Goal: Find contact information: Find contact information

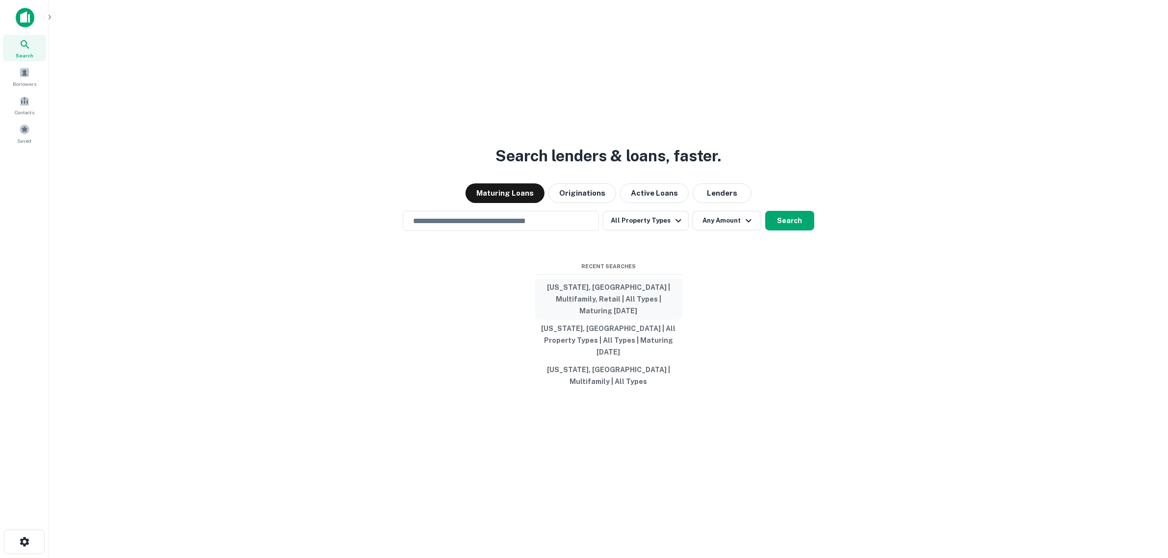
click at [628, 308] on button "[US_STATE], [GEOGRAPHIC_DATA] | Multifamily, Retail | All Types | Maturing [DAT…" at bounding box center [608, 299] width 147 height 41
type input "**********"
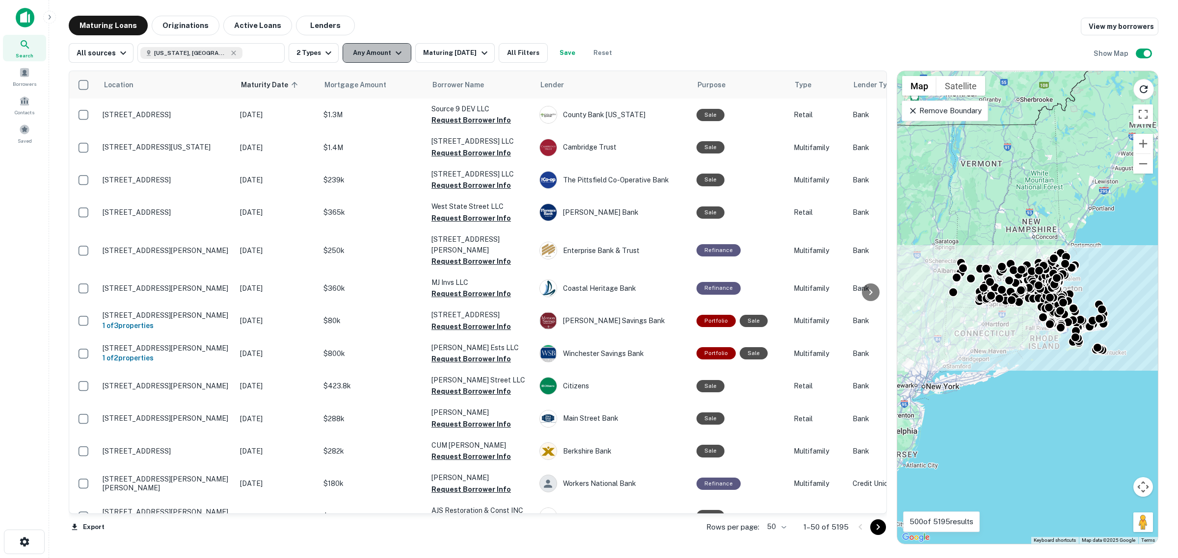
click at [394, 51] on icon "button" at bounding box center [399, 53] width 12 height 12
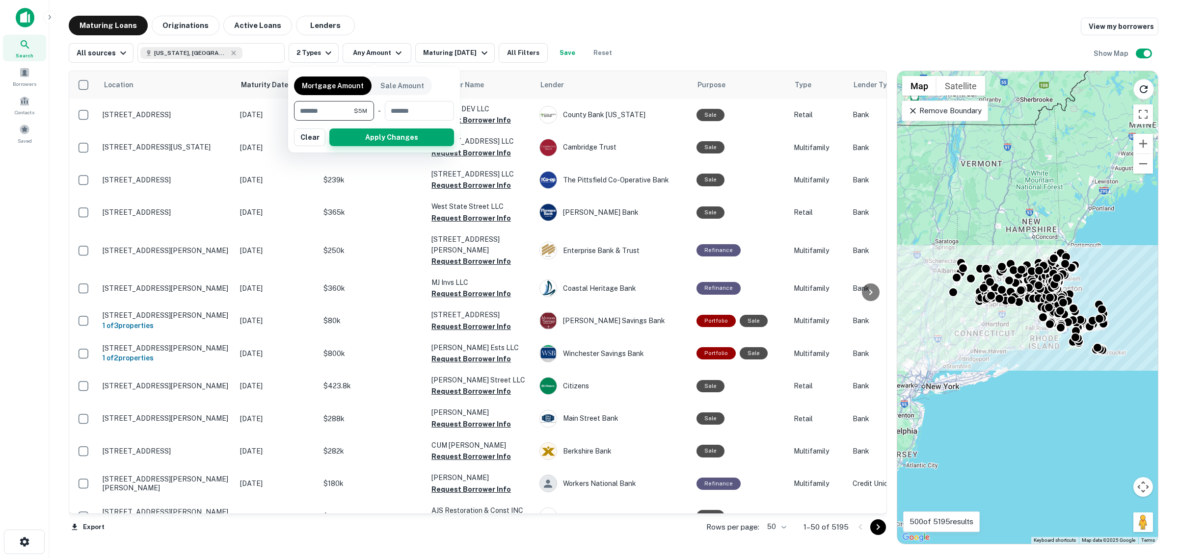
type input "*******"
click at [425, 134] on button "Apply Changes" at bounding box center [391, 138] width 125 height 18
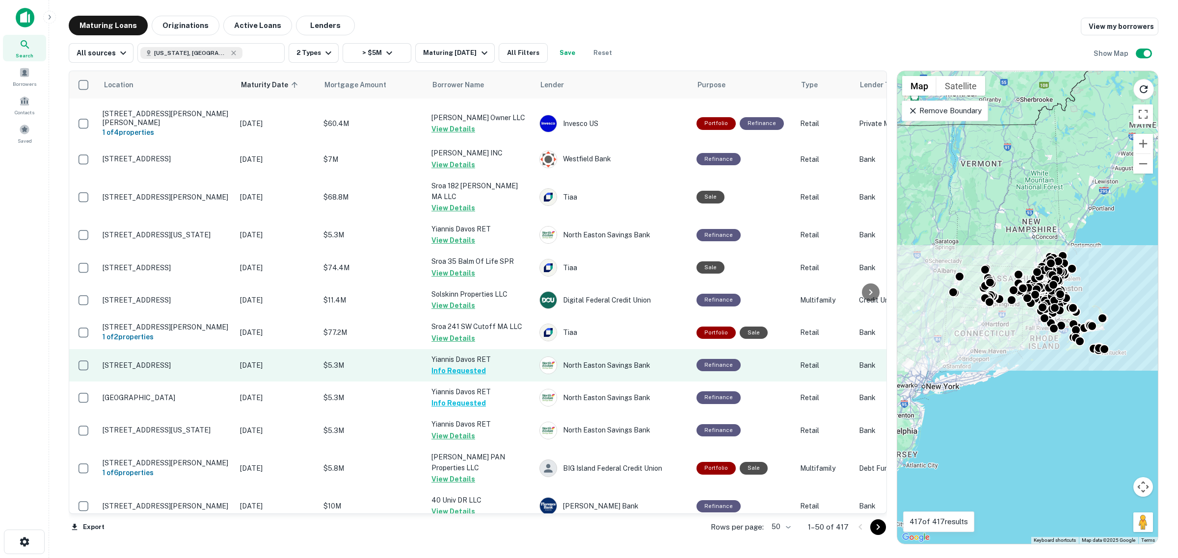
scroll to position [1235, 0]
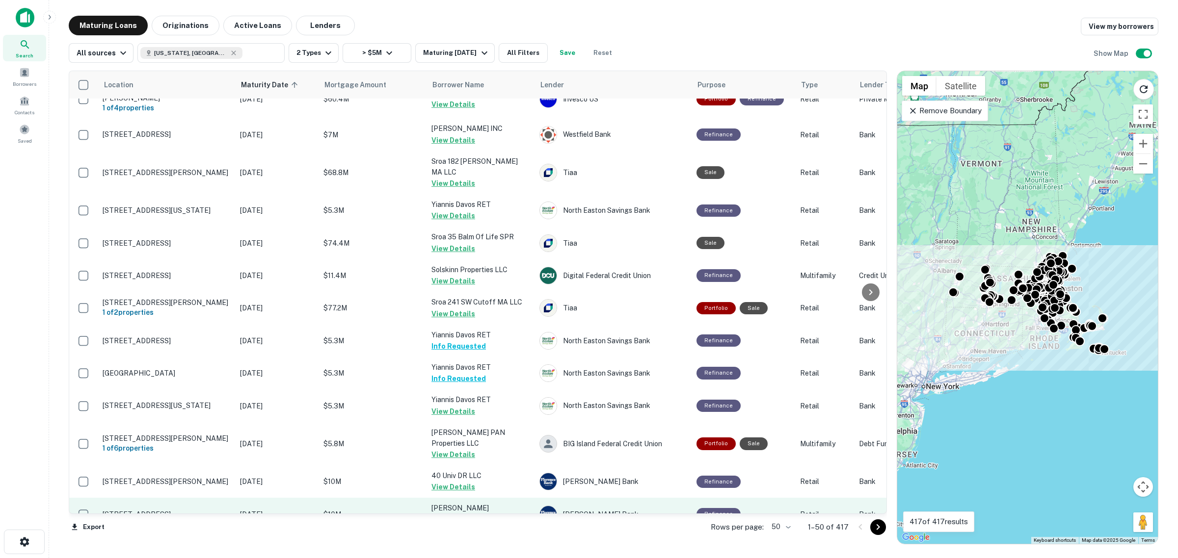
click at [489, 514] on button "Request Borrower Info" at bounding box center [470, 520] width 79 height 12
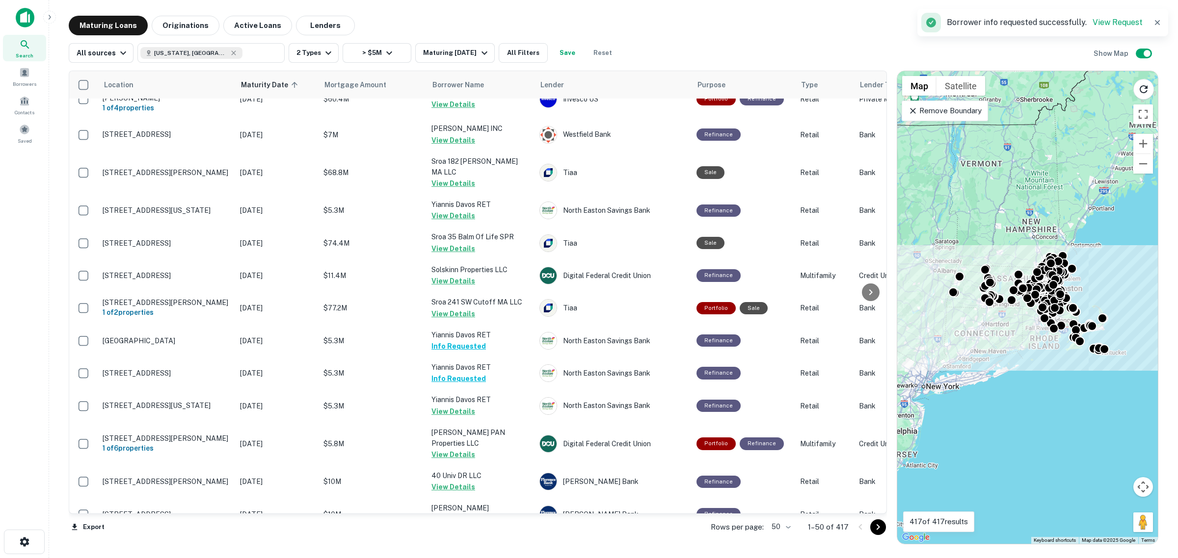
click at [495, 547] on button "Request Borrower Info" at bounding box center [470, 553] width 79 height 12
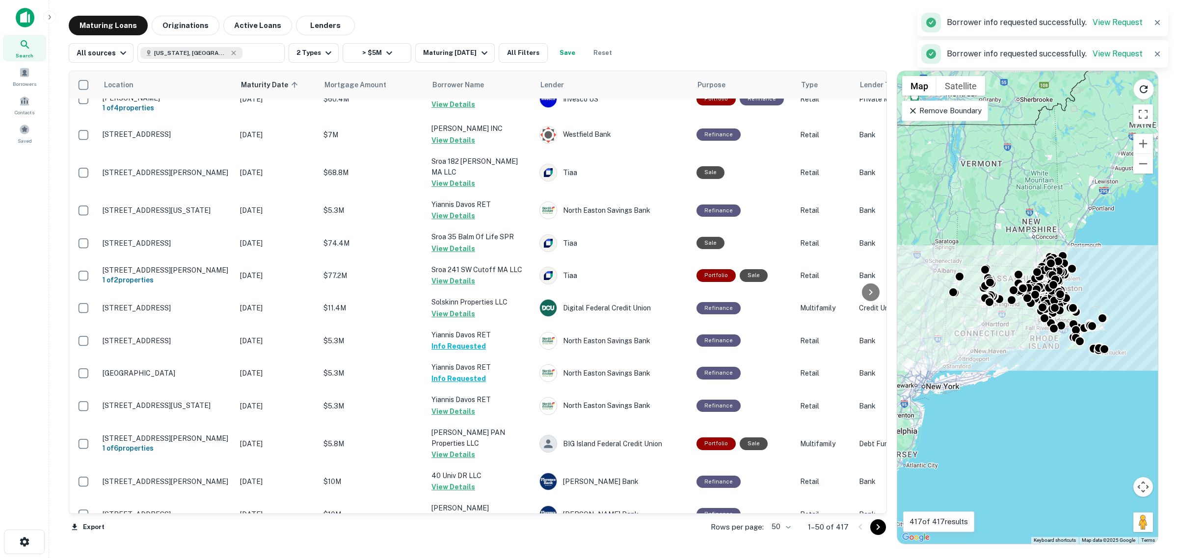
click at [877, 530] on icon "Go to next page" at bounding box center [878, 528] width 12 height 12
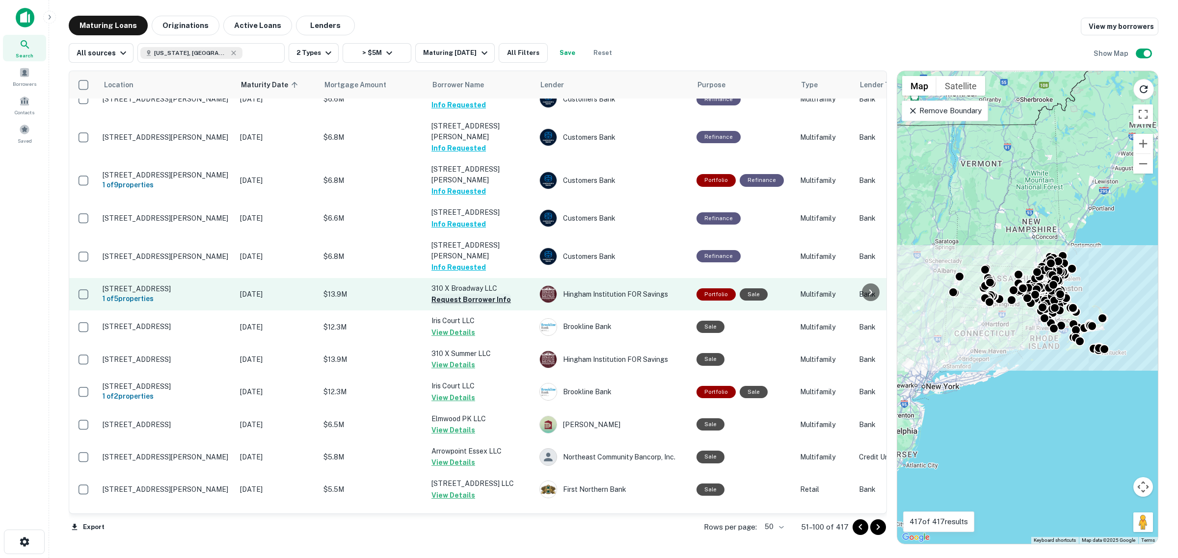
scroll to position [1241, 0]
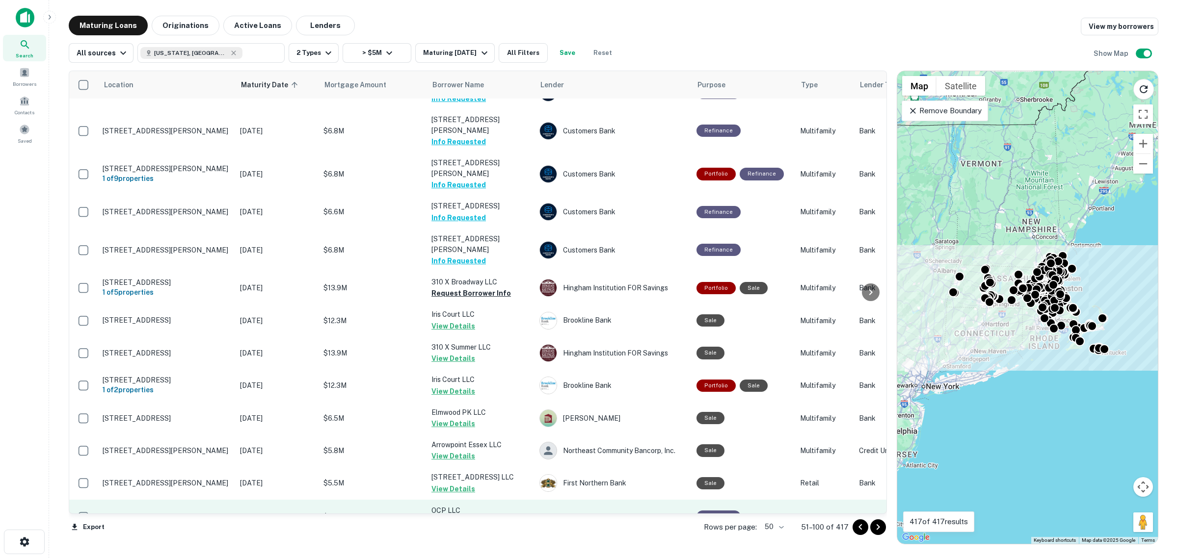
click at [486, 517] on button "Request Borrower Info" at bounding box center [470, 523] width 79 height 12
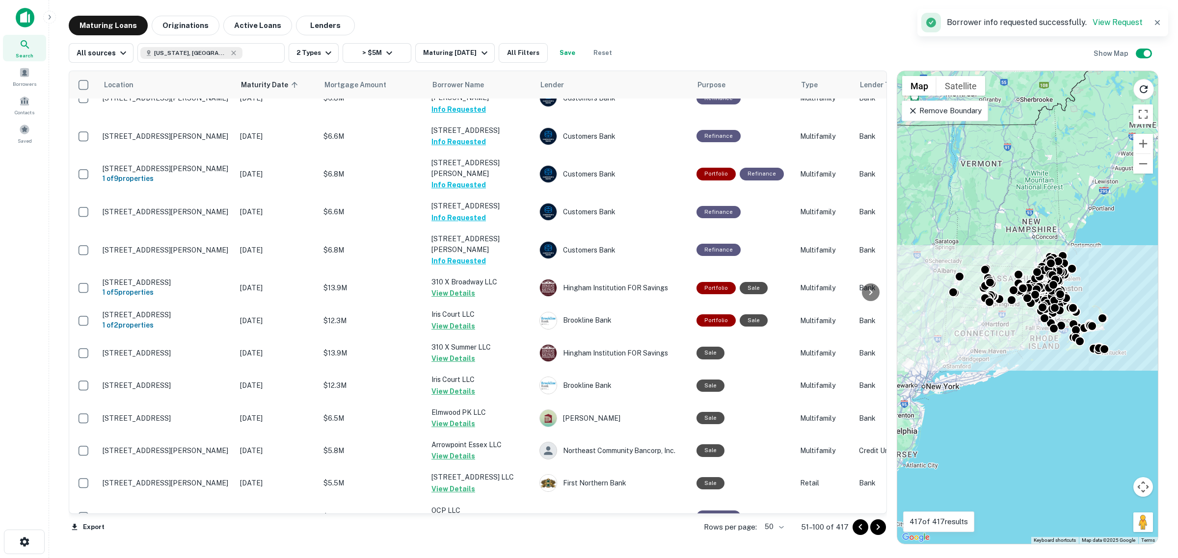
click at [876, 529] on icon "Go to next page" at bounding box center [878, 528] width 12 height 12
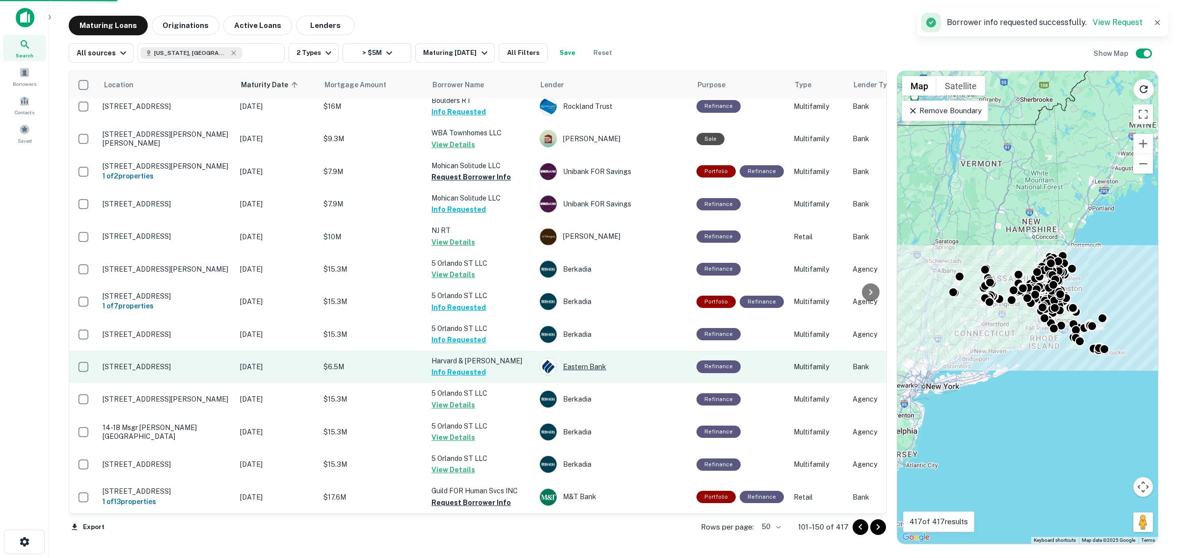
scroll to position [1213, 0]
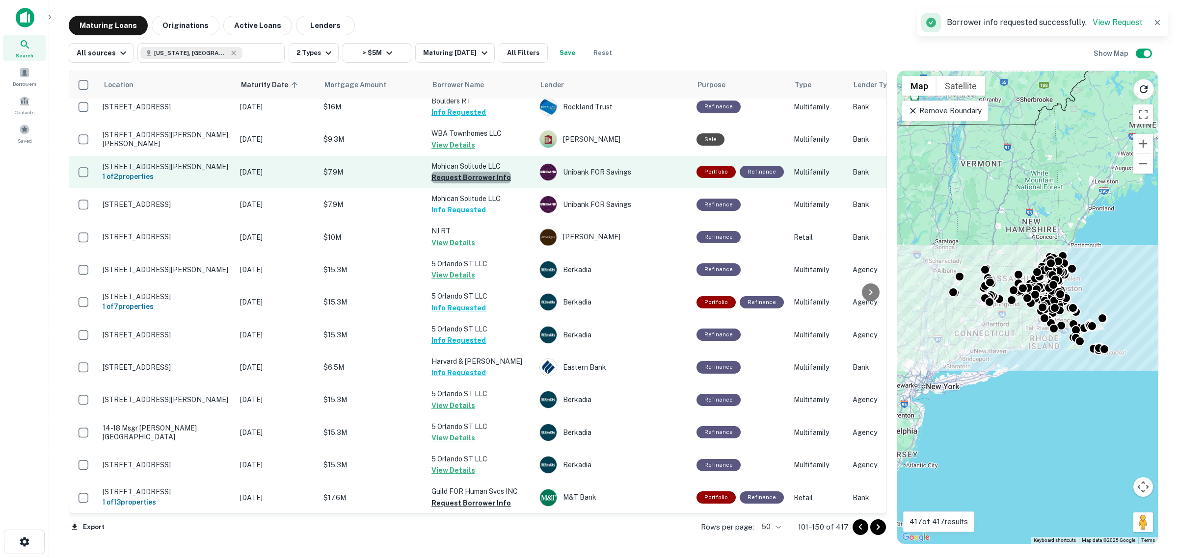
click at [474, 172] on button "Request Borrower Info" at bounding box center [470, 178] width 79 height 12
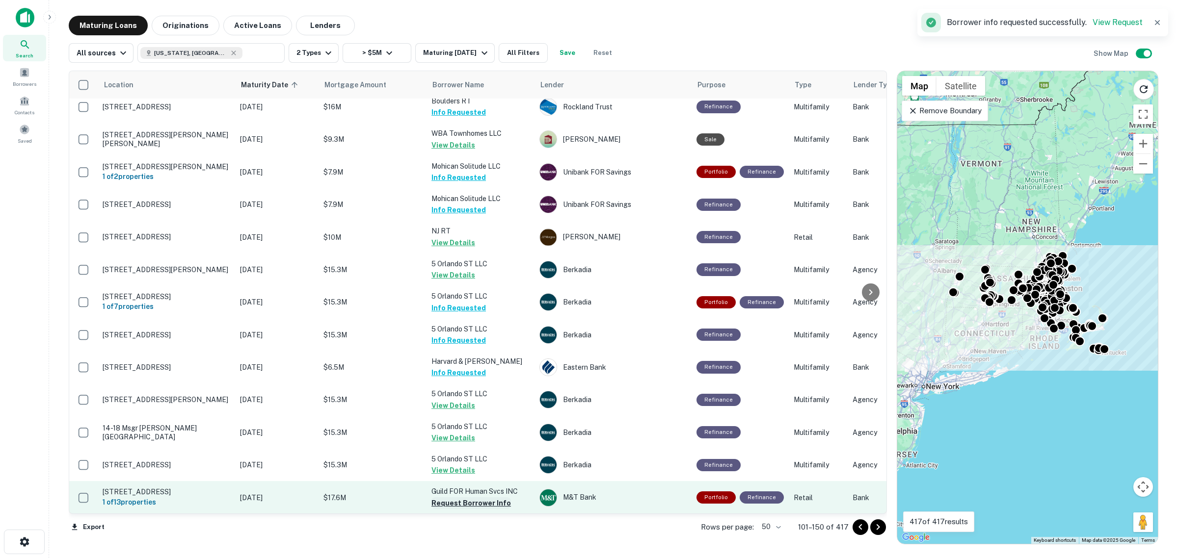
click at [460, 498] on button "Request Borrower Info" at bounding box center [470, 504] width 79 height 12
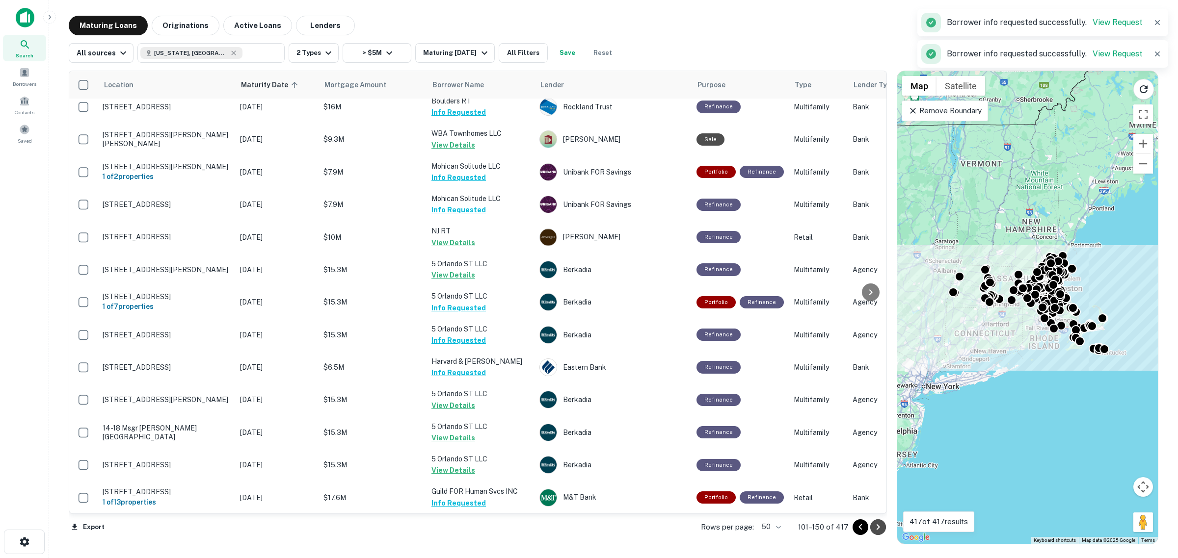
click at [879, 527] on icon "Go to next page" at bounding box center [877, 528] width 3 height 6
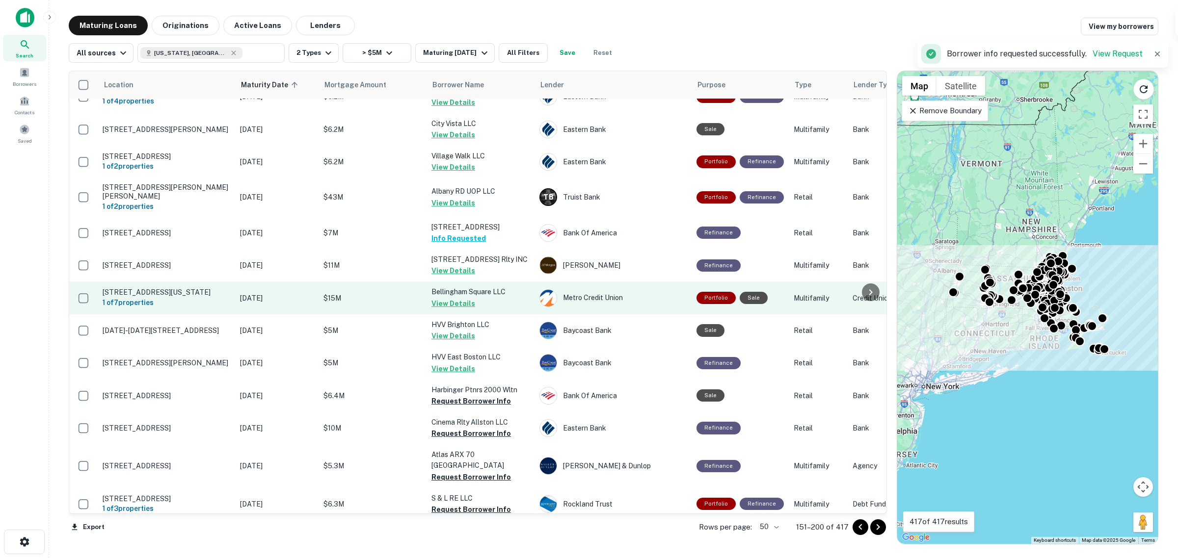
scroll to position [1251, 0]
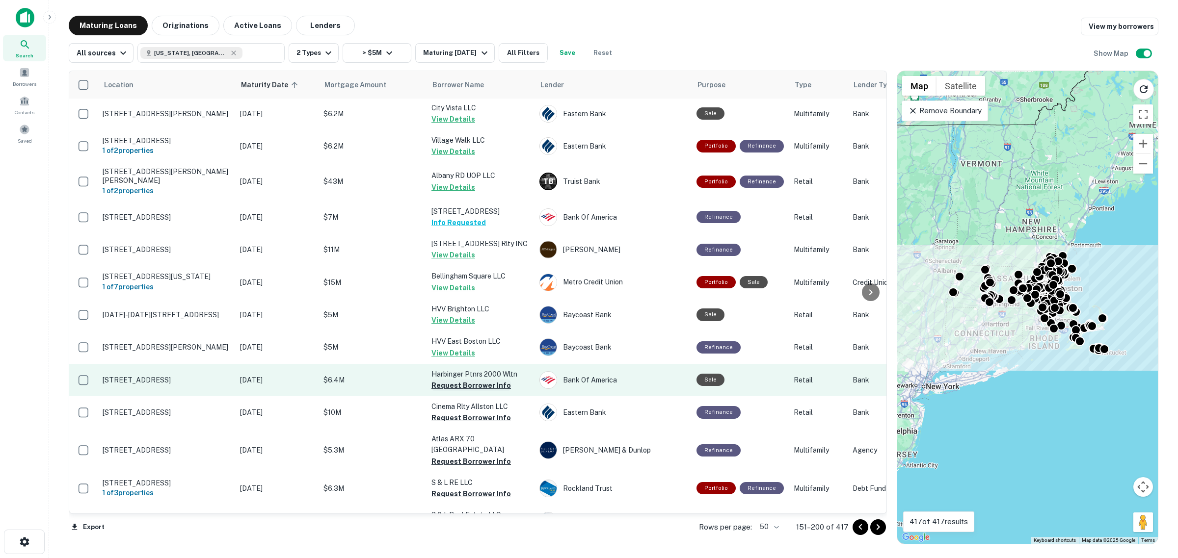
click at [462, 380] on button "Request Borrower Info" at bounding box center [470, 386] width 79 height 12
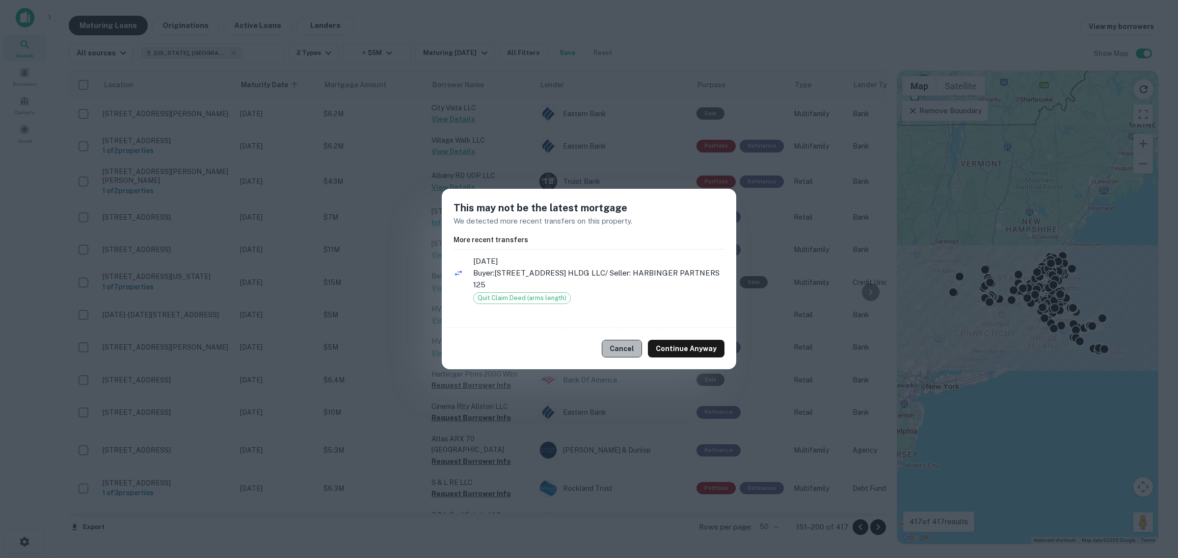
click at [626, 345] on button "Cancel" at bounding box center [622, 349] width 40 height 18
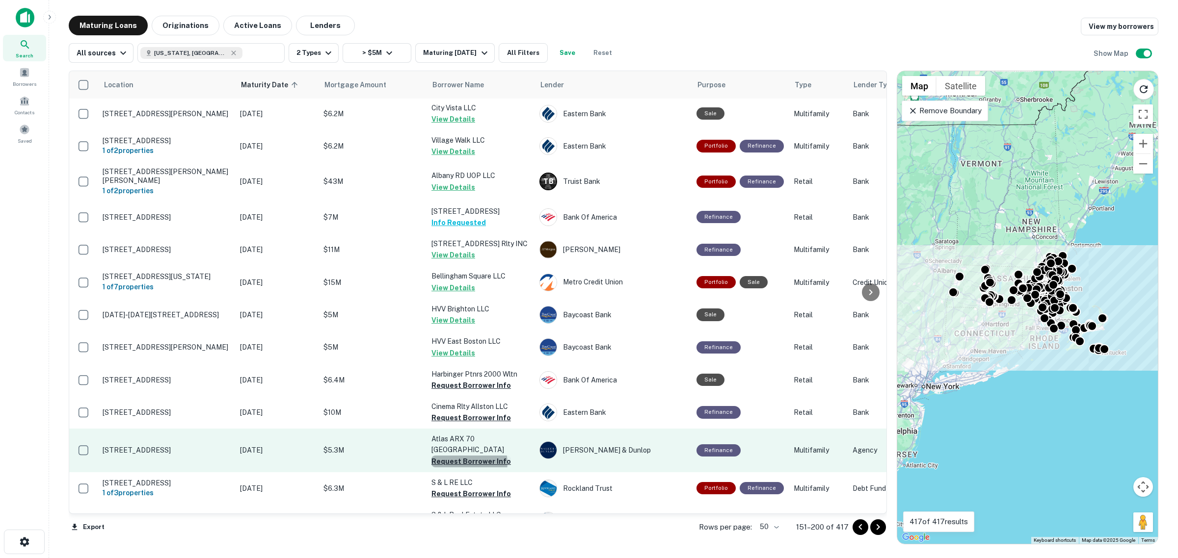
click at [469, 456] on button "Request Borrower Info" at bounding box center [470, 462] width 79 height 12
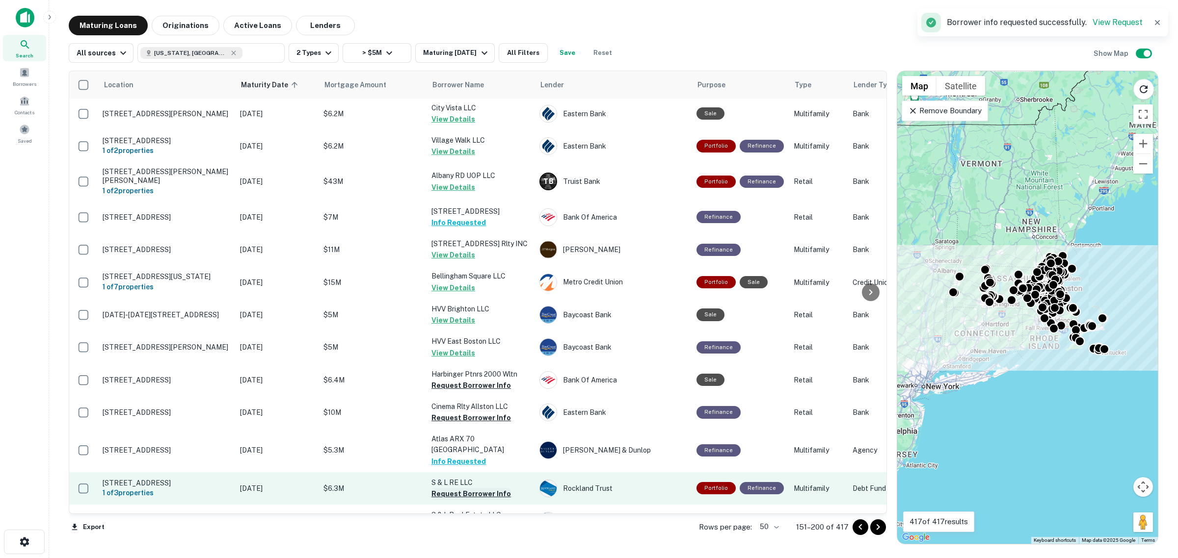
click at [484, 488] on button "Request Borrower Info" at bounding box center [470, 494] width 79 height 12
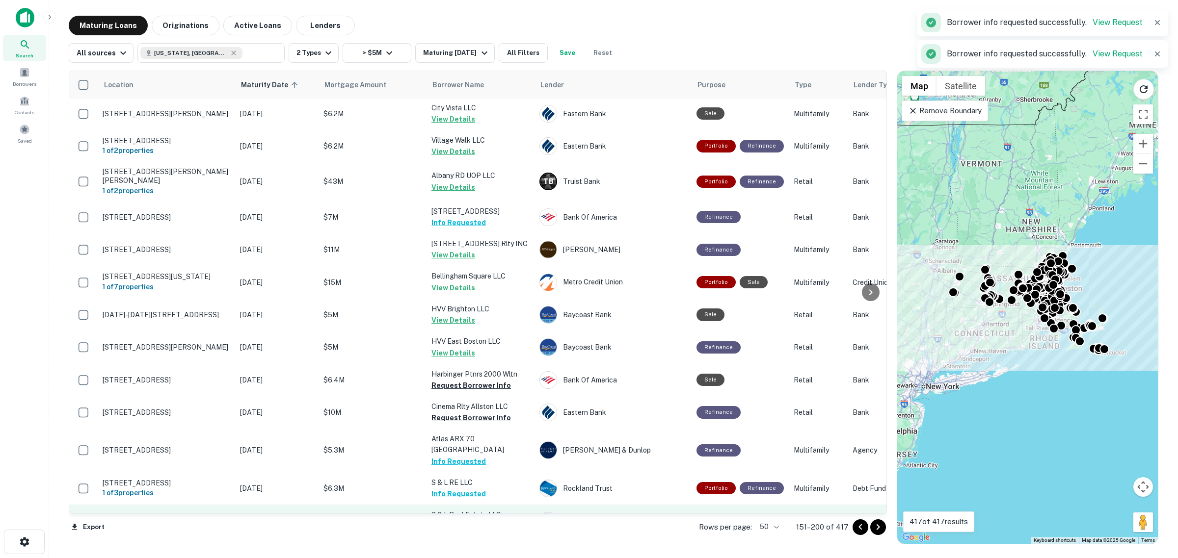
click at [489, 521] on button "Request Borrower Info" at bounding box center [470, 527] width 79 height 12
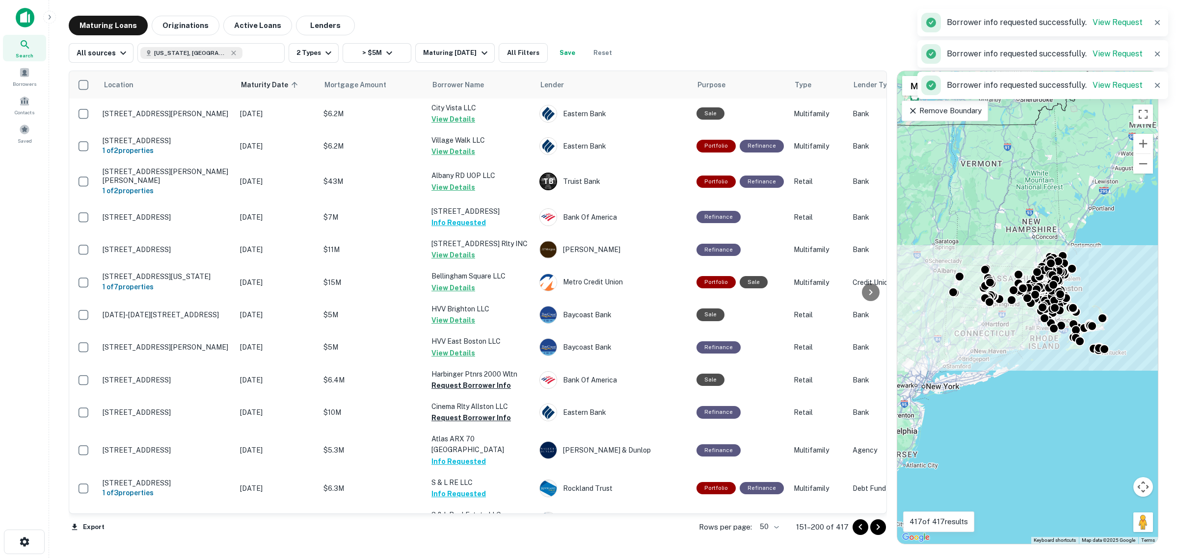
click at [879, 528] on icon "Go to next page" at bounding box center [878, 528] width 12 height 12
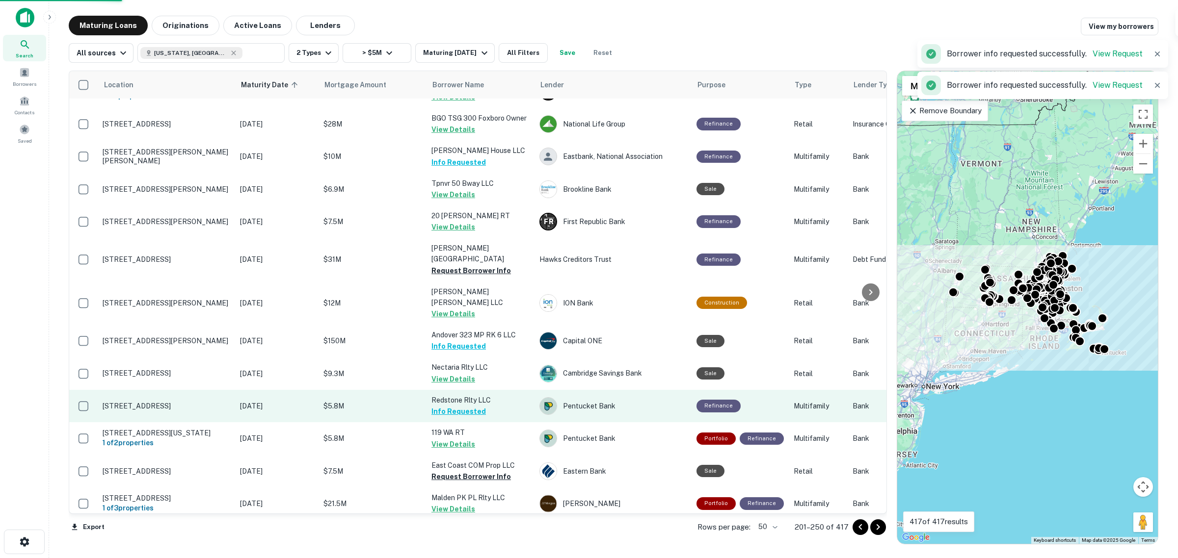
scroll to position [1235, 0]
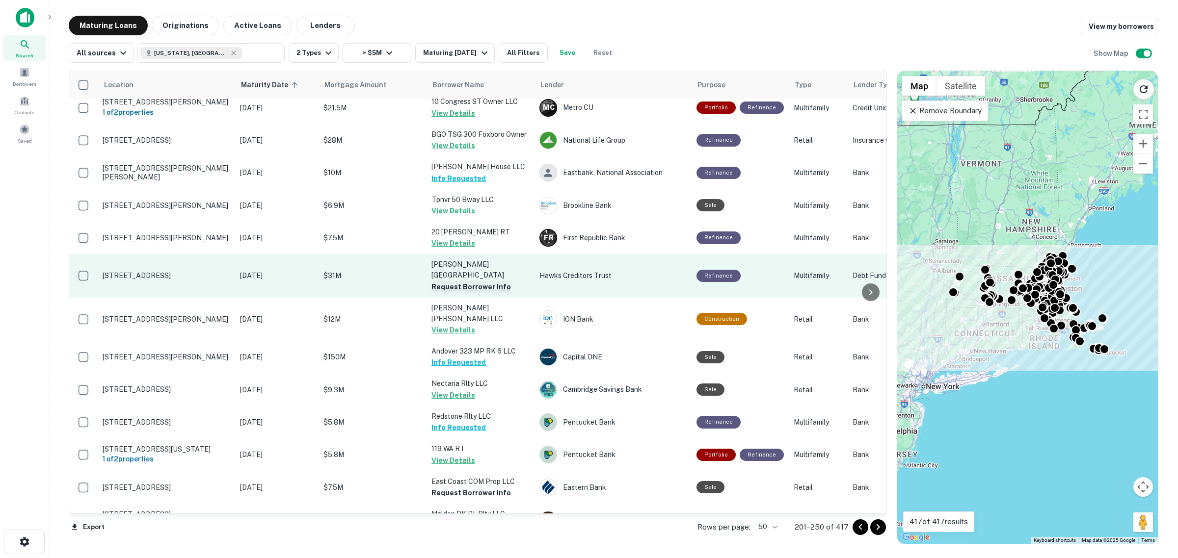
click at [494, 281] on button "Request Borrower Info" at bounding box center [470, 287] width 79 height 12
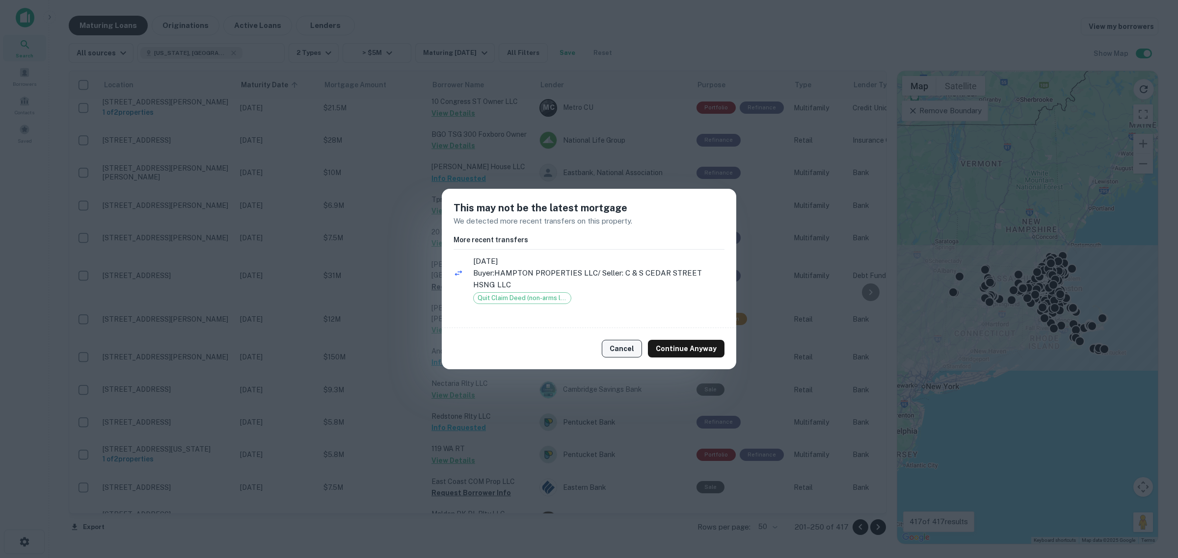
click at [625, 347] on button "Cancel" at bounding box center [622, 349] width 40 height 18
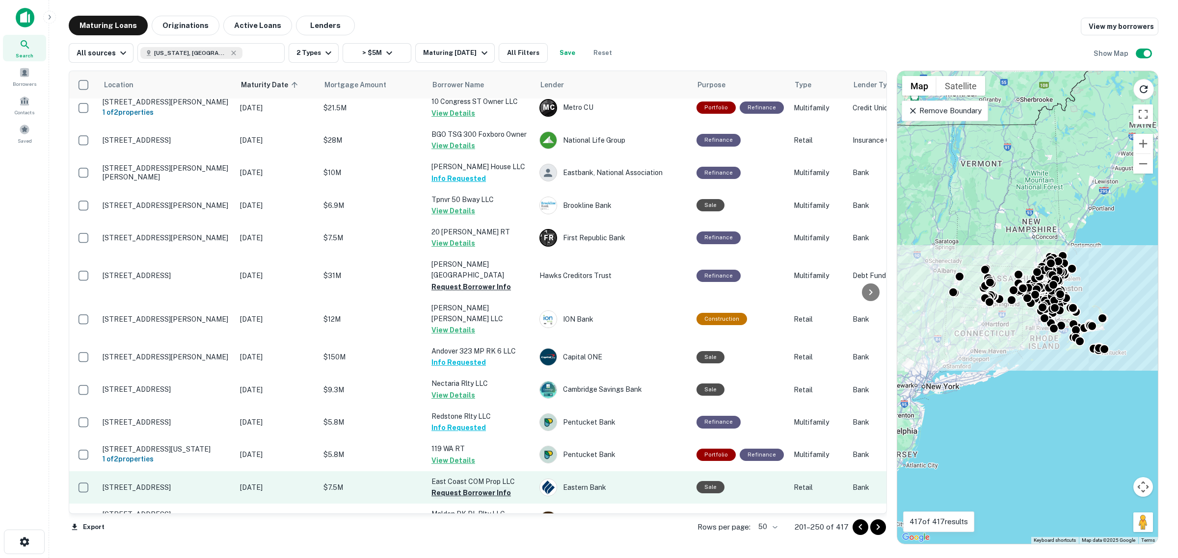
click at [487, 487] on button "Request Borrower Info" at bounding box center [470, 493] width 79 height 12
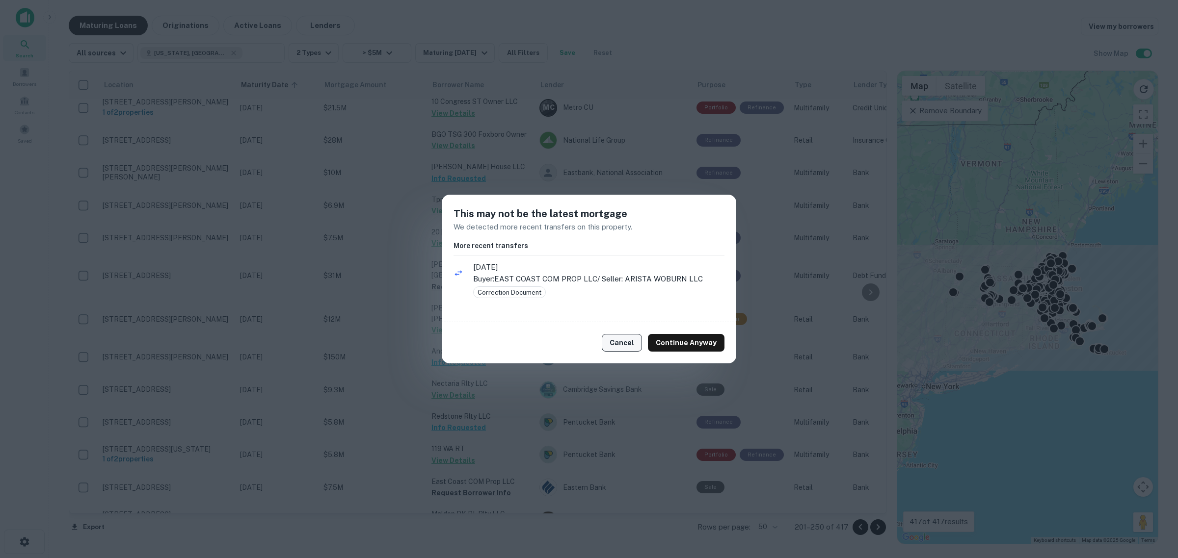
click at [625, 341] on button "Cancel" at bounding box center [622, 343] width 40 height 18
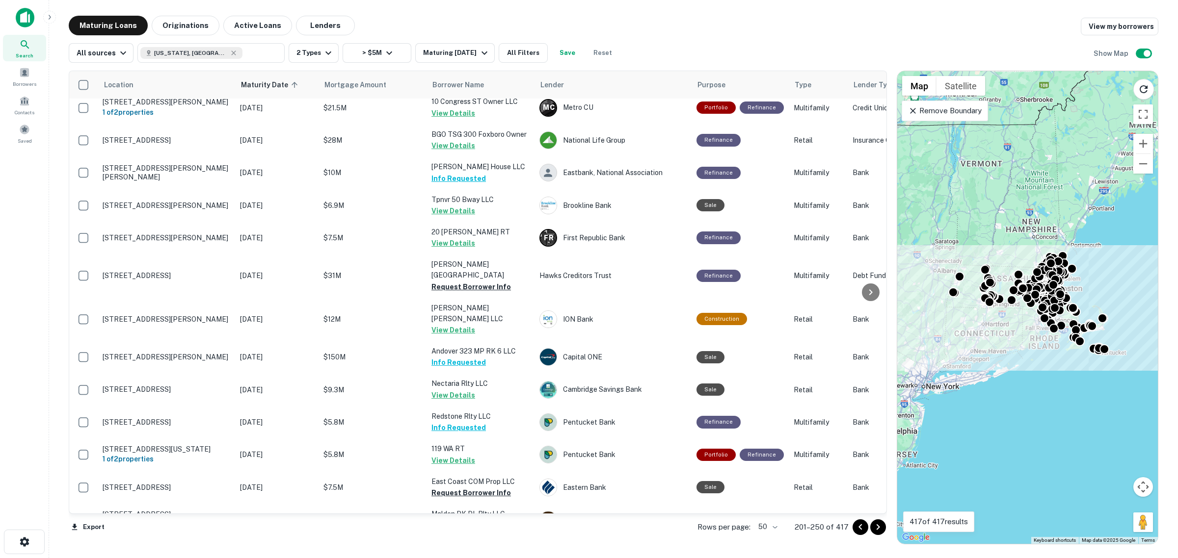
click at [474, 553] on button "Request Borrower Info" at bounding box center [470, 559] width 79 height 12
click at [885, 528] on button "Go to next page" at bounding box center [878, 528] width 16 height 16
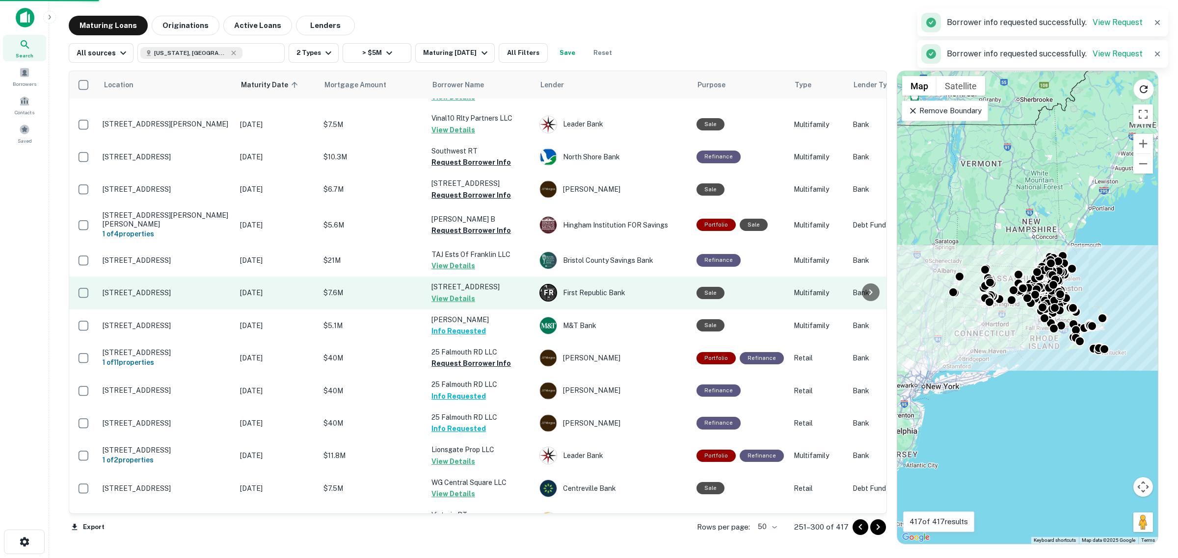
scroll to position [1233, 0]
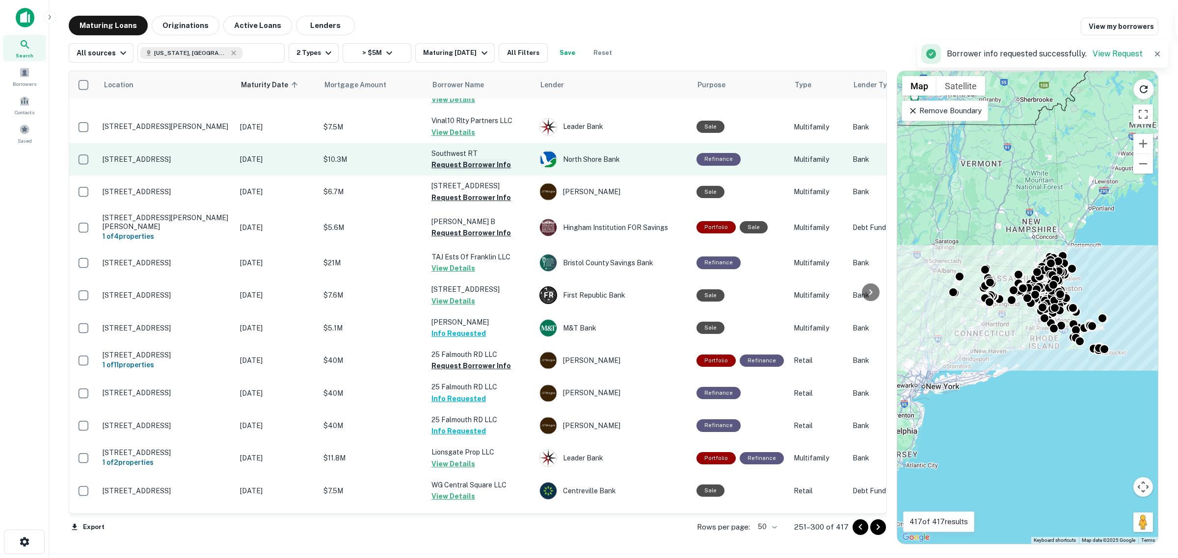
click at [479, 159] on button "Request Borrower Info" at bounding box center [470, 165] width 79 height 12
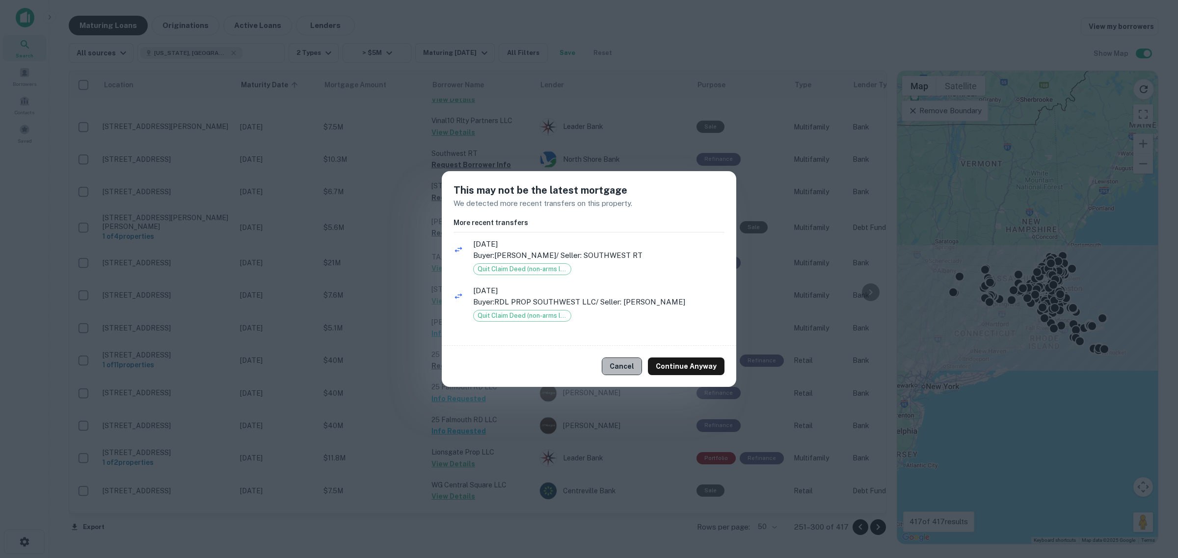
click at [628, 364] on button "Cancel" at bounding box center [622, 367] width 40 height 18
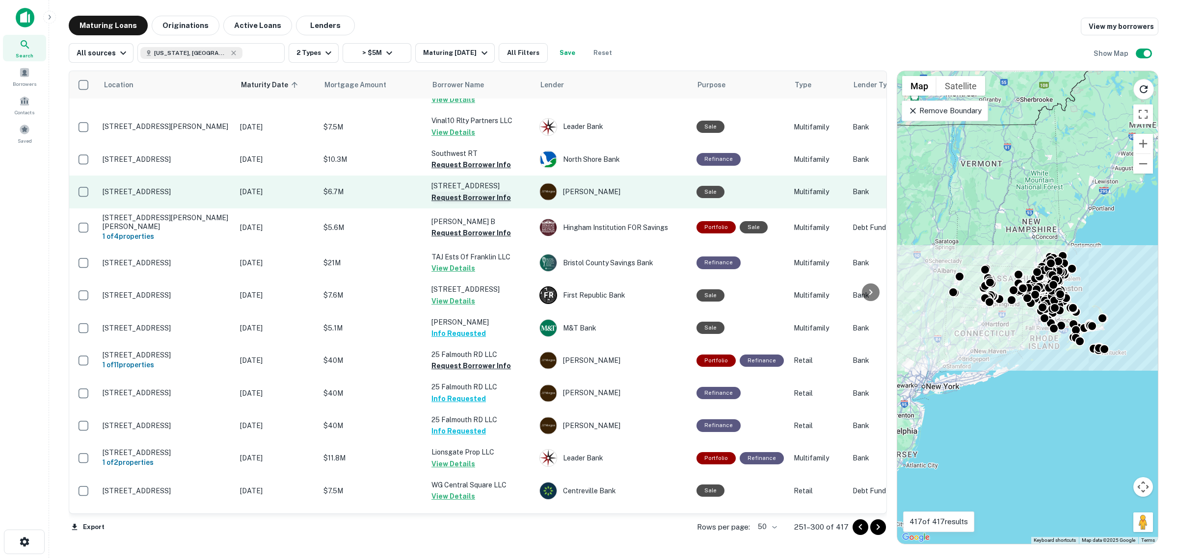
click at [460, 192] on button "Request Borrower Info" at bounding box center [470, 198] width 79 height 12
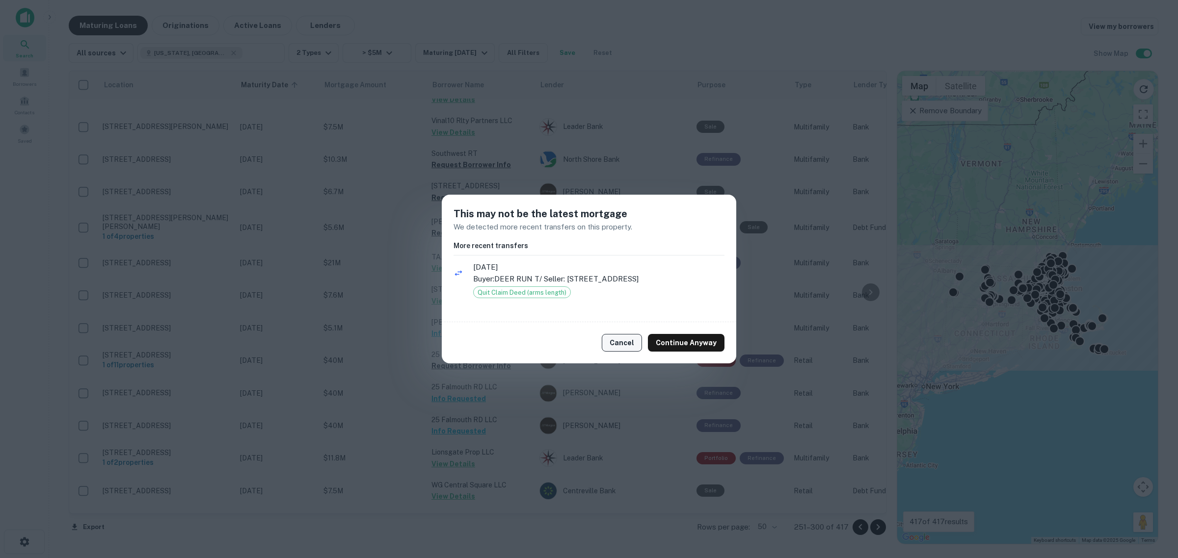
click at [626, 341] on button "Cancel" at bounding box center [622, 343] width 40 height 18
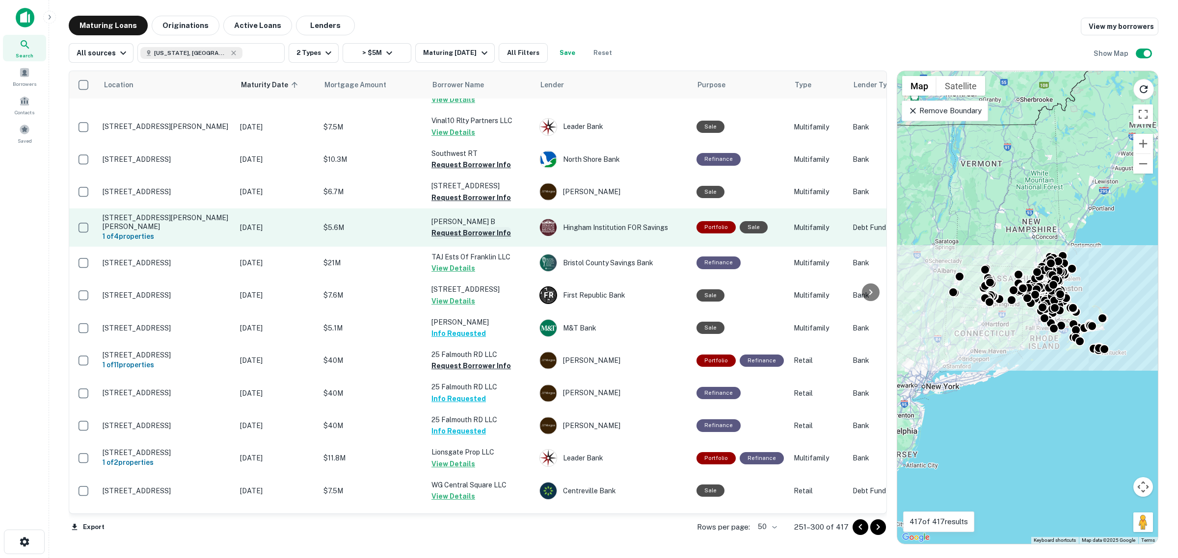
click at [480, 227] on button "Request Borrower Info" at bounding box center [470, 233] width 79 height 12
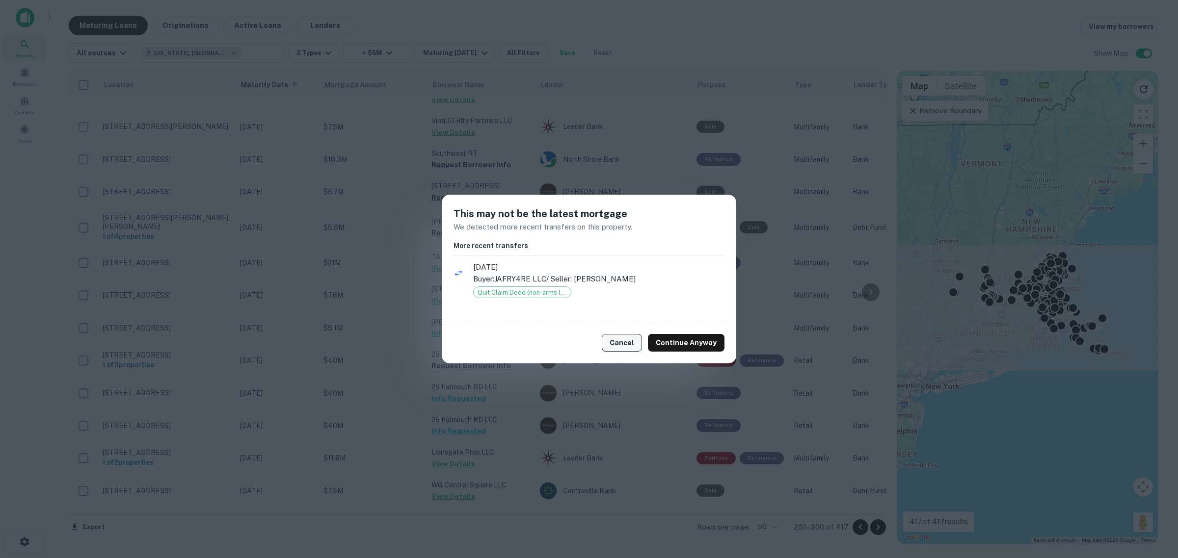
click at [633, 344] on button "Cancel" at bounding box center [622, 343] width 40 height 18
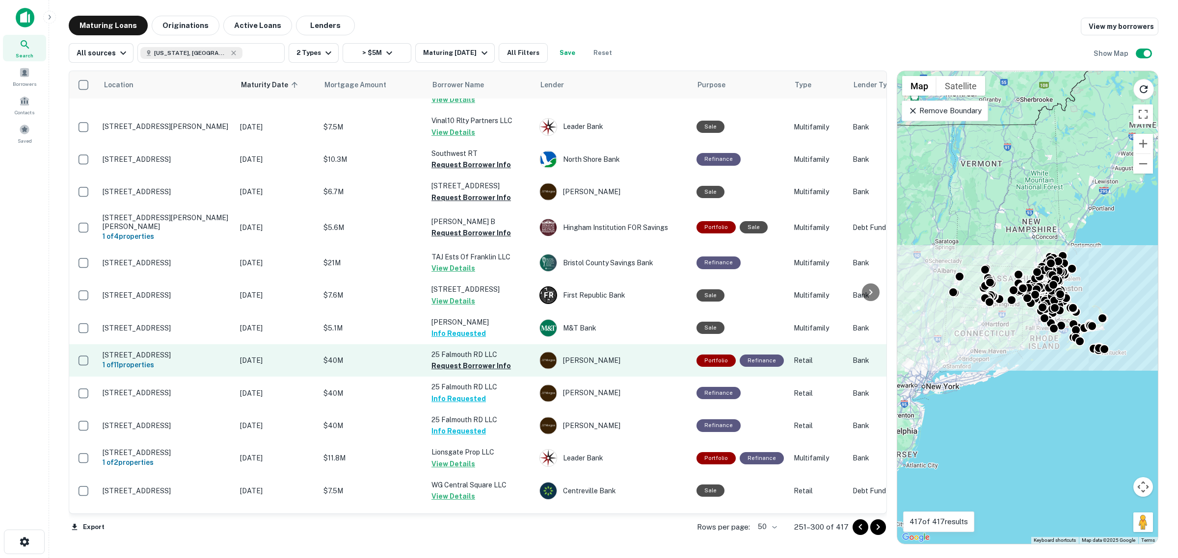
click at [501, 349] on p "25 Falmouth RD LLC" at bounding box center [480, 354] width 98 height 11
click at [500, 360] on button "Request Borrower Info" at bounding box center [470, 366] width 79 height 12
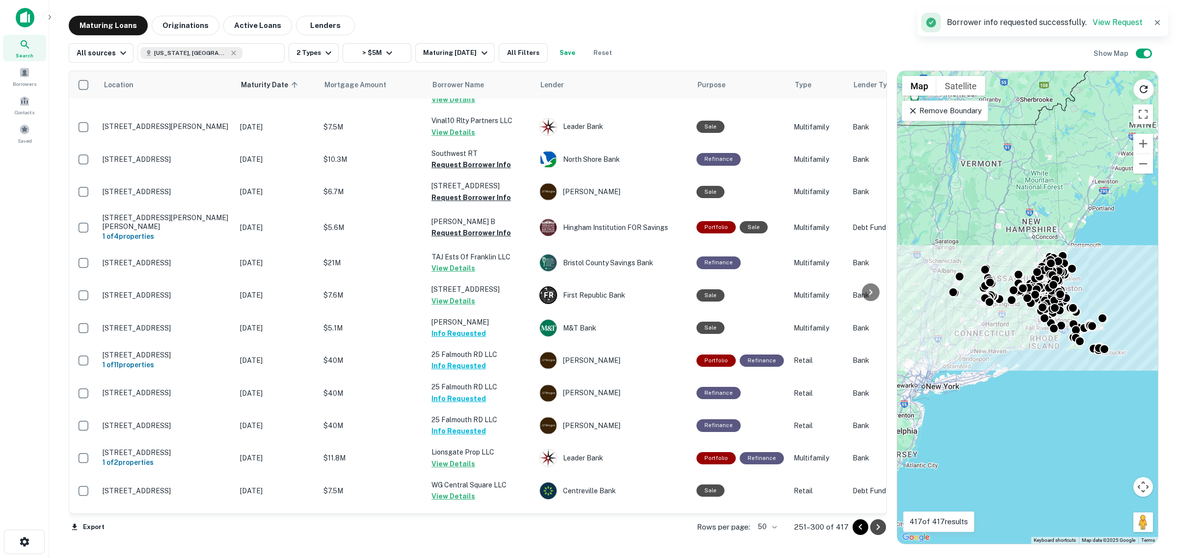
click at [876, 524] on icon "Go to next page" at bounding box center [878, 528] width 12 height 12
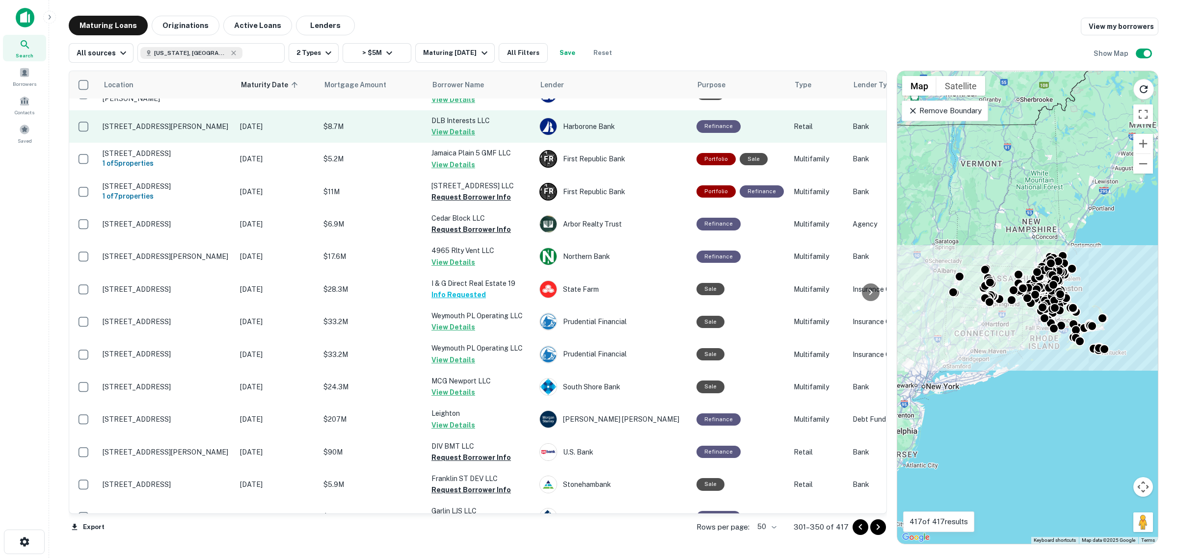
scroll to position [368, 0]
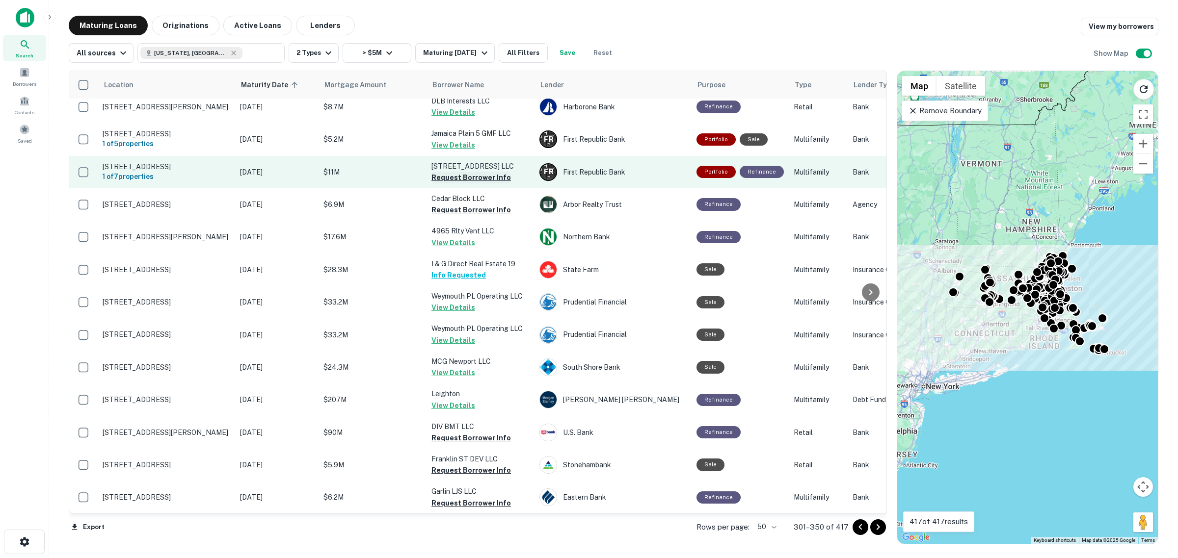
click at [459, 175] on button "Request Borrower Info" at bounding box center [470, 178] width 79 height 12
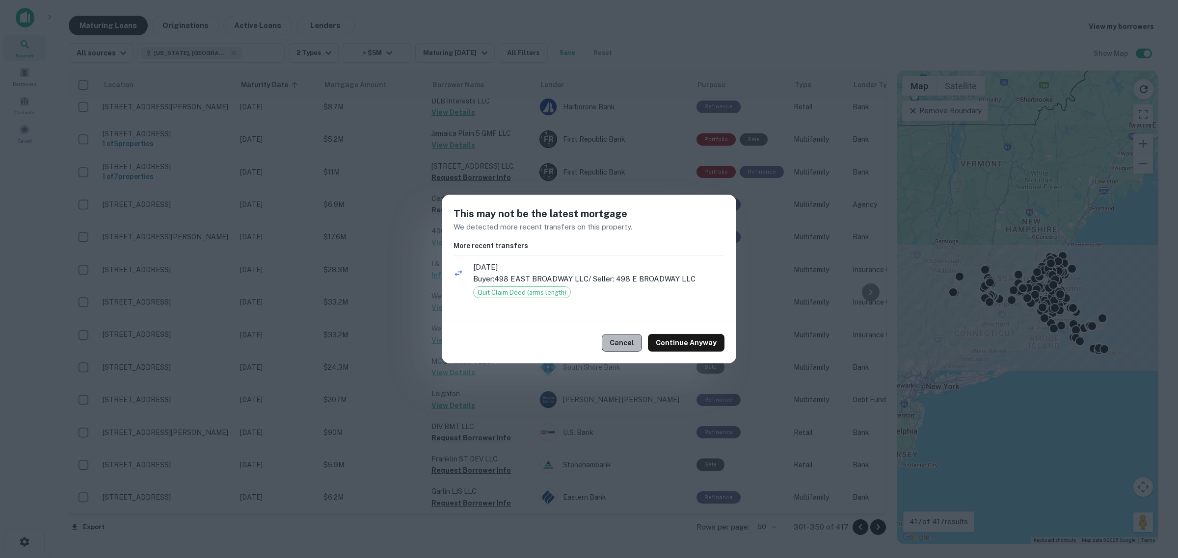
click at [627, 345] on button "Cancel" at bounding box center [622, 343] width 40 height 18
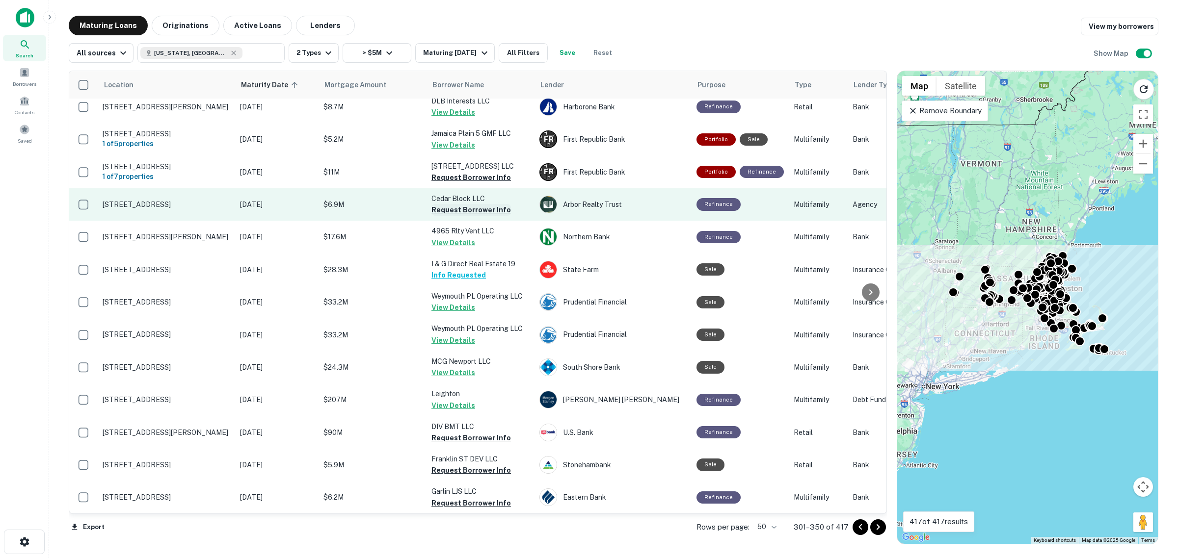
click at [468, 210] on button "Request Borrower Info" at bounding box center [470, 210] width 79 height 12
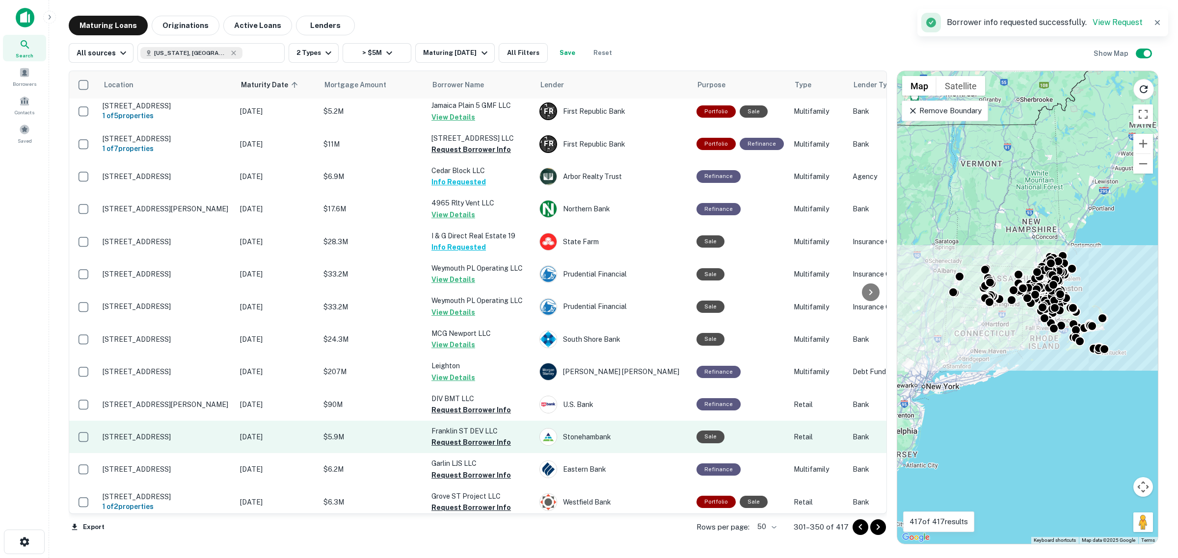
scroll to position [429, 0]
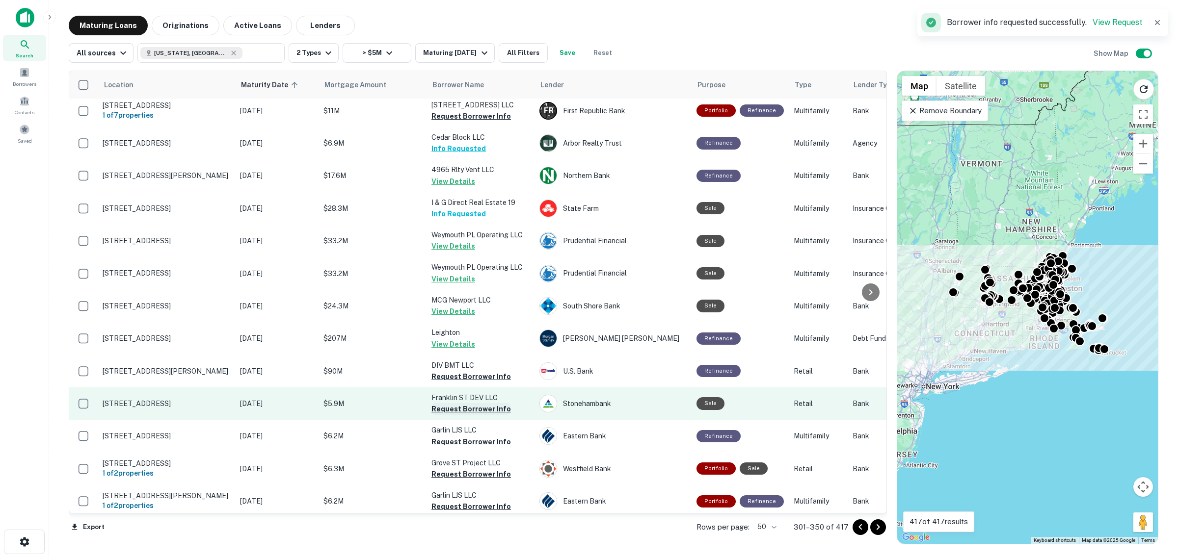
click at [465, 411] on button "Request Borrower Info" at bounding box center [470, 409] width 79 height 12
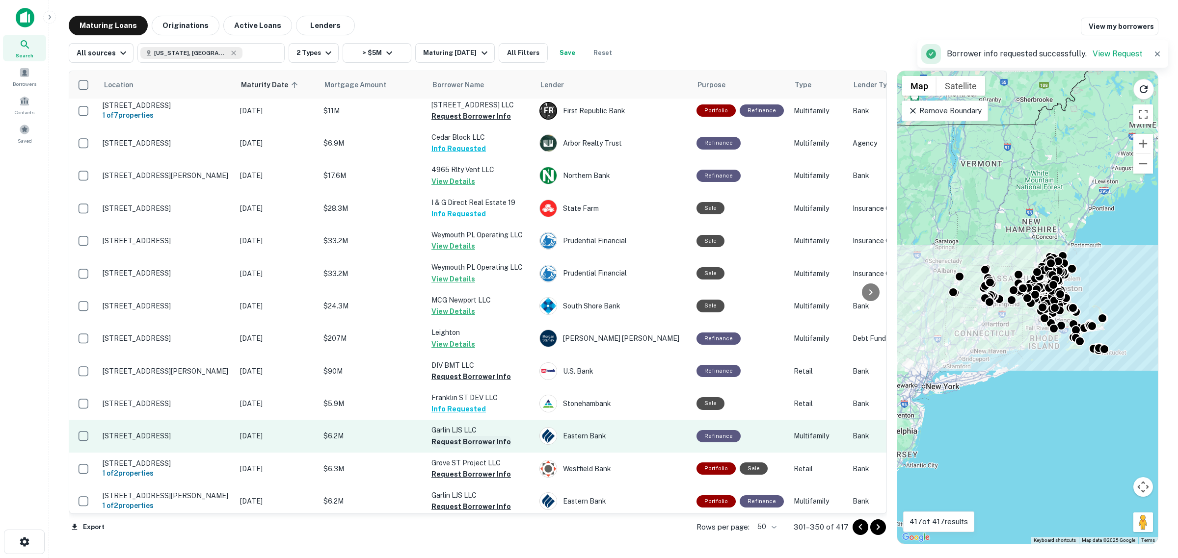
click at [467, 445] on button "Request Borrower Info" at bounding box center [470, 442] width 79 height 12
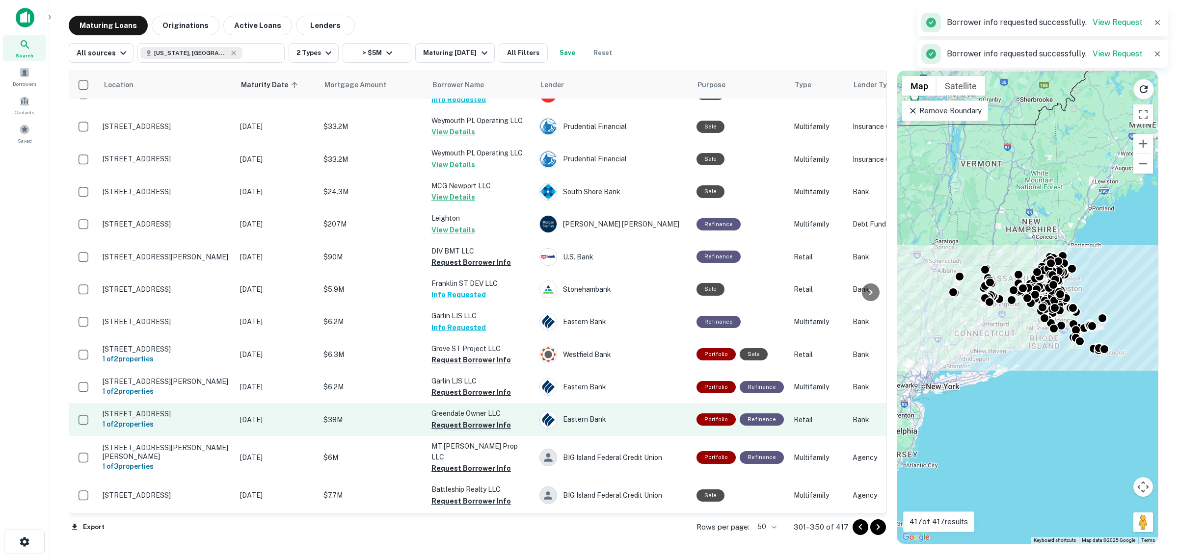
scroll to position [552, 0]
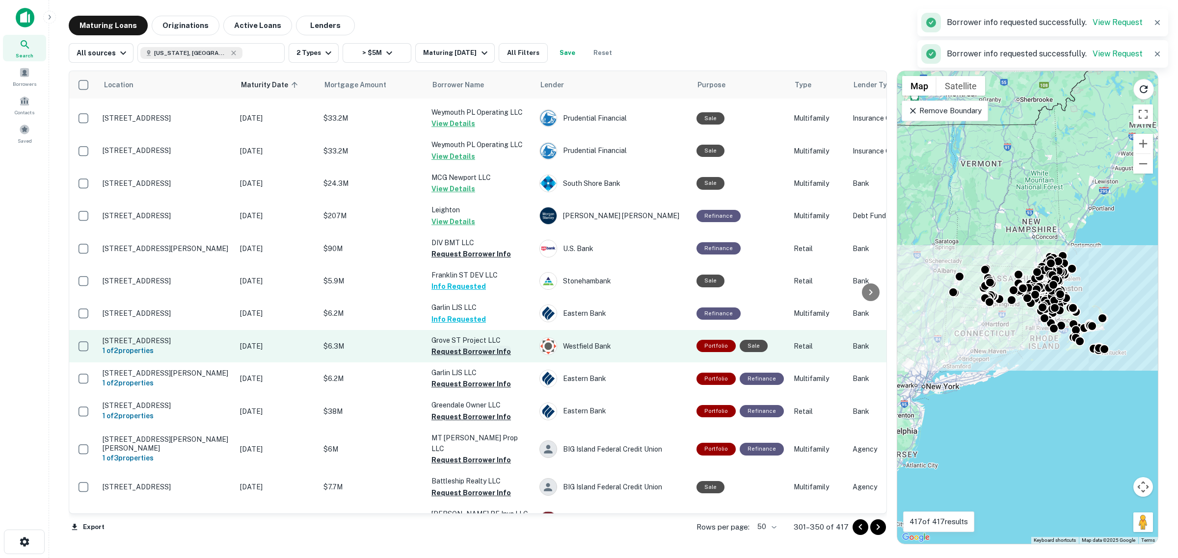
click at [465, 354] on button "Request Borrower Info" at bounding box center [470, 352] width 79 height 12
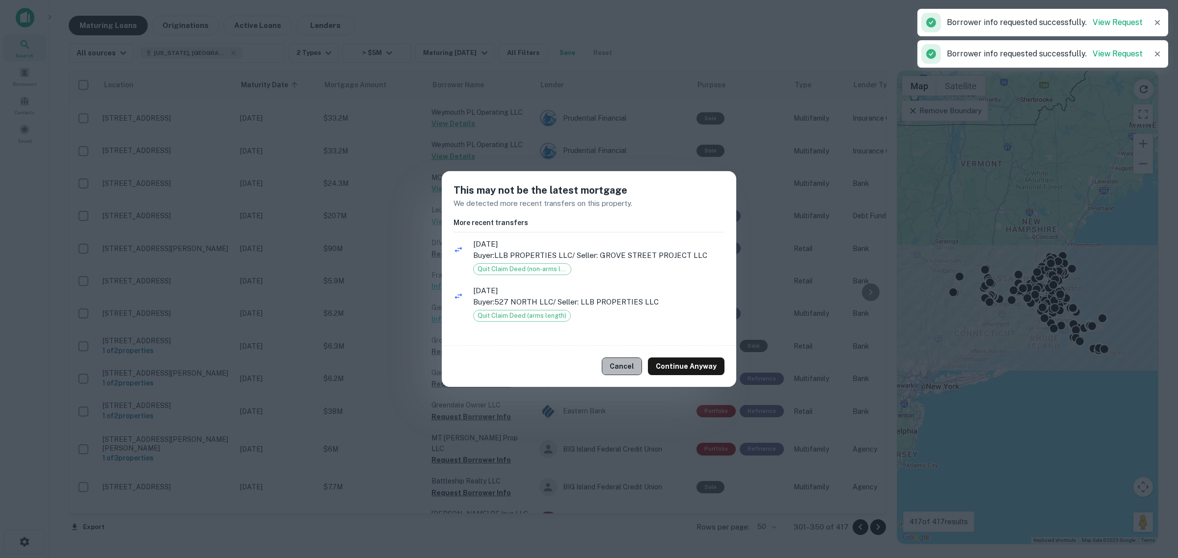
click at [624, 367] on button "Cancel" at bounding box center [622, 367] width 40 height 18
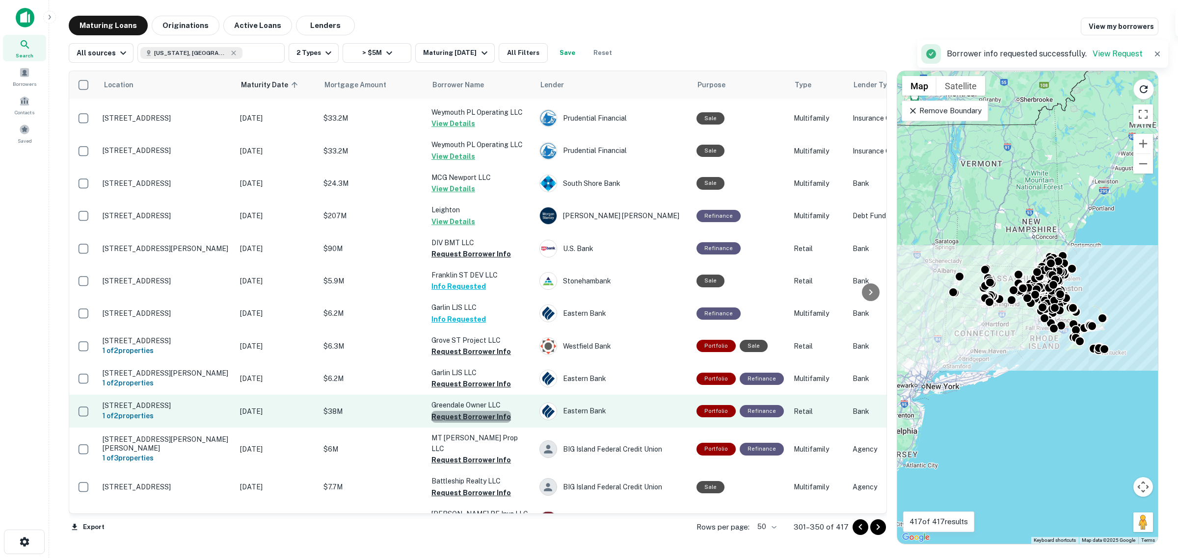
click at [479, 418] on button "Request Borrower Info" at bounding box center [470, 417] width 79 height 12
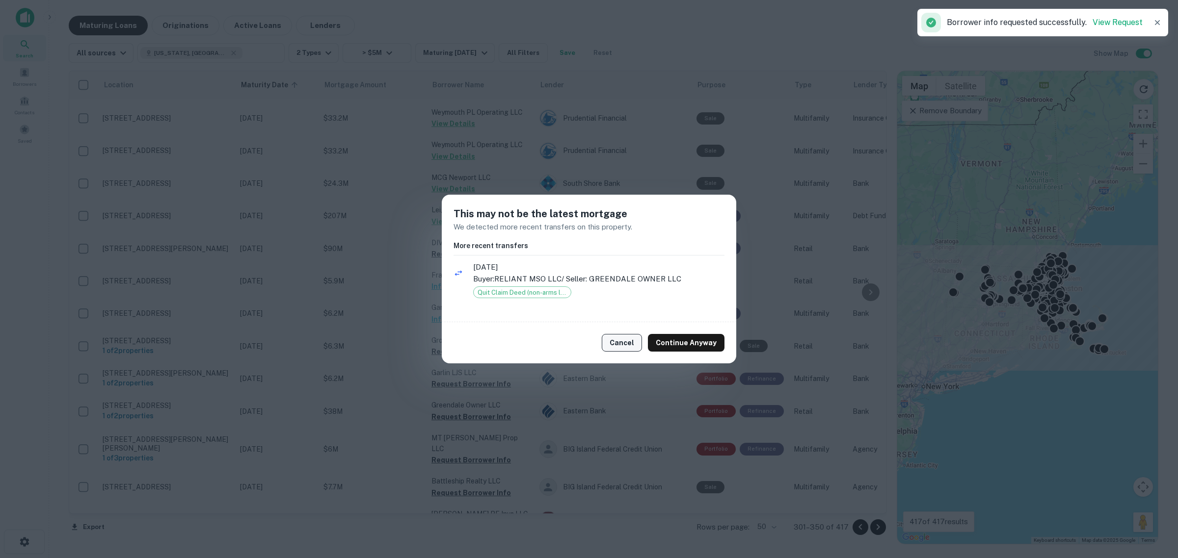
click at [621, 342] on button "Cancel" at bounding box center [622, 343] width 40 height 18
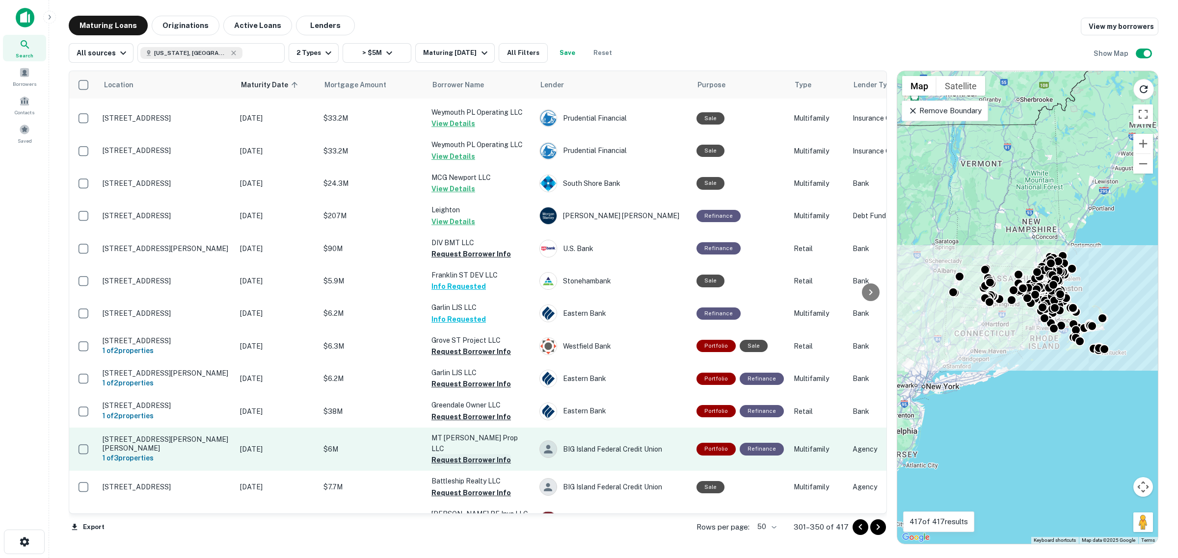
click at [478, 454] on button "Request Borrower Info" at bounding box center [470, 460] width 79 height 12
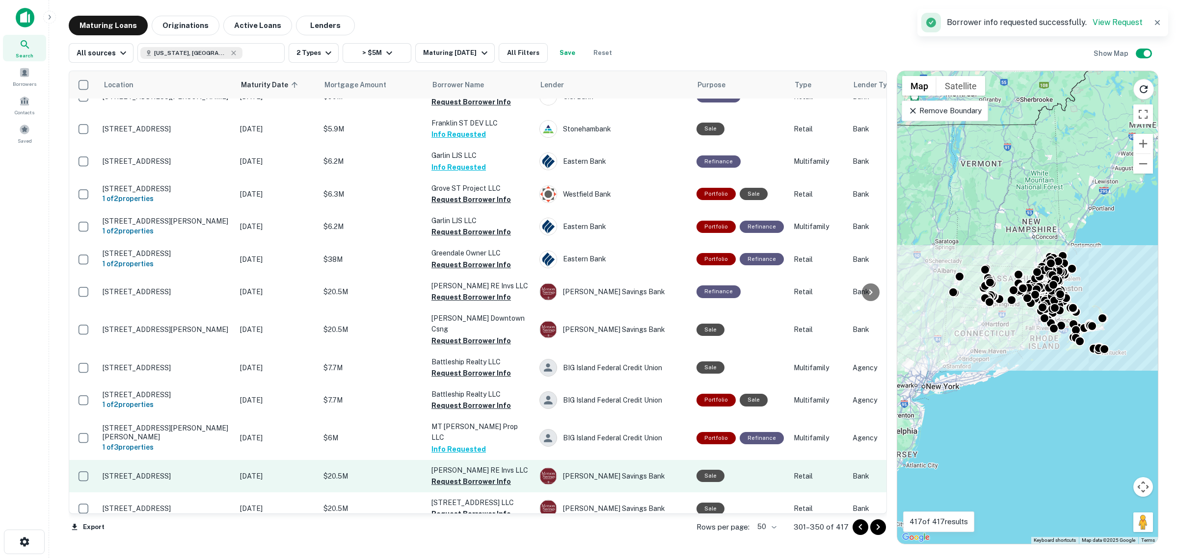
scroll to position [736, 0]
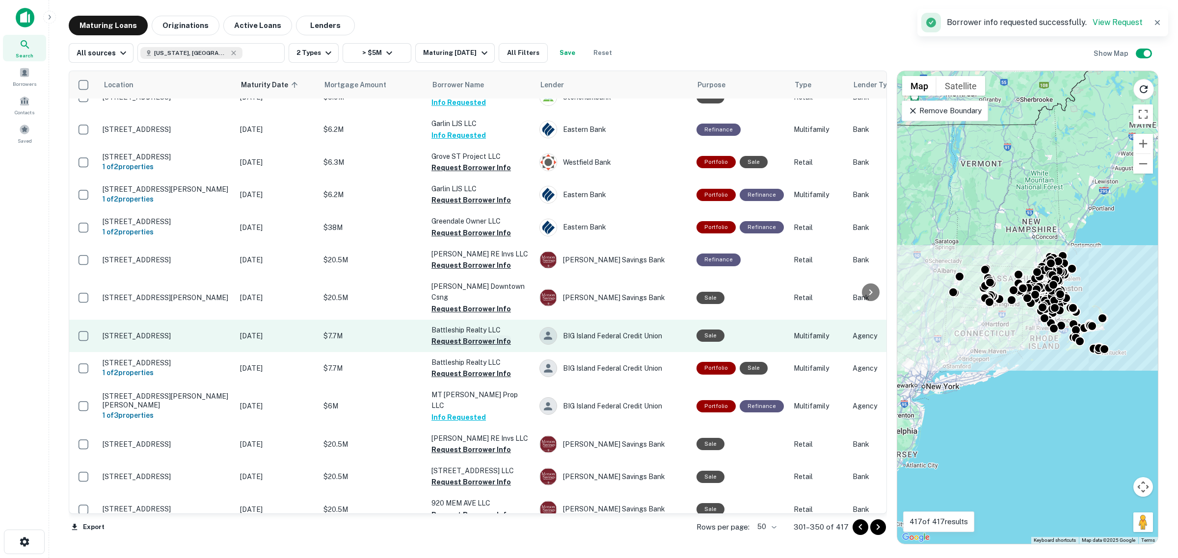
click at [479, 336] on button "Request Borrower Info" at bounding box center [470, 342] width 79 height 12
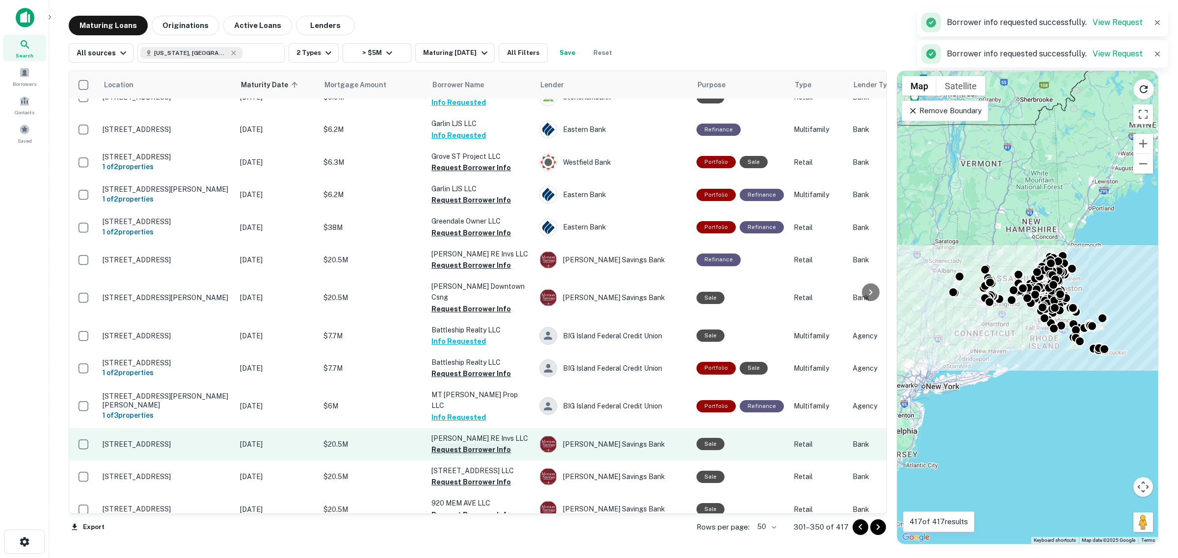
click at [484, 444] on button "Request Borrower Info" at bounding box center [470, 450] width 79 height 12
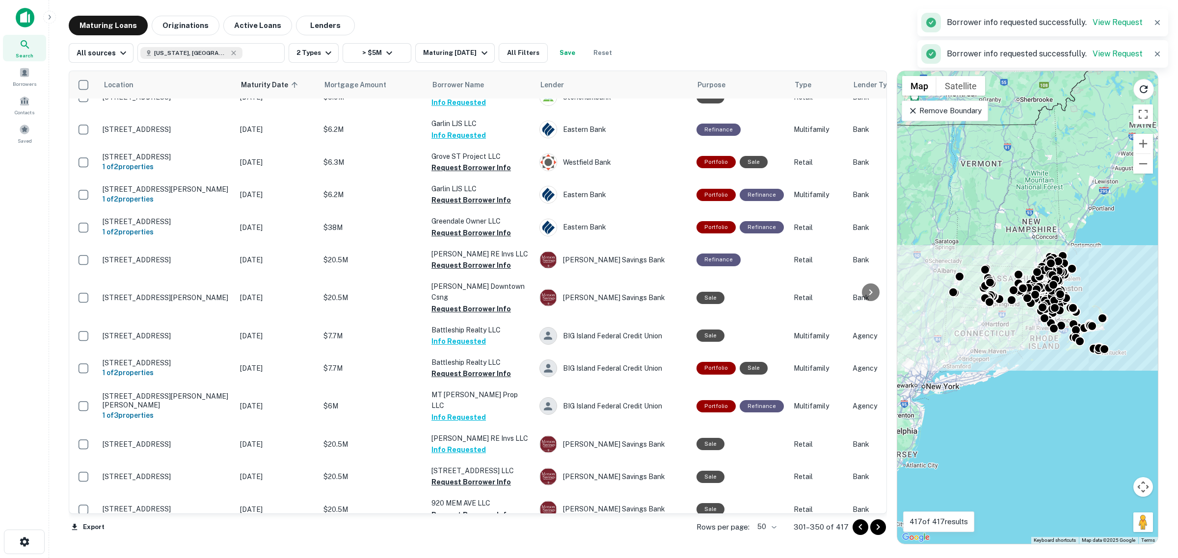
scroll to position [859, 0]
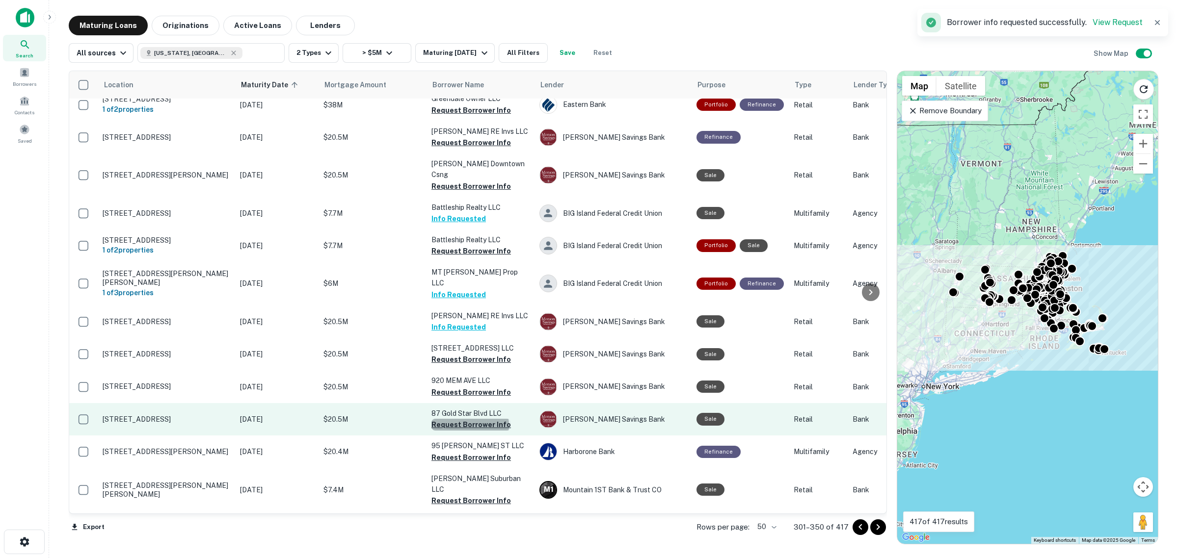
click at [470, 419] on button "Request Borrower Info" at bounding box center [470, 425] width 79 height 12
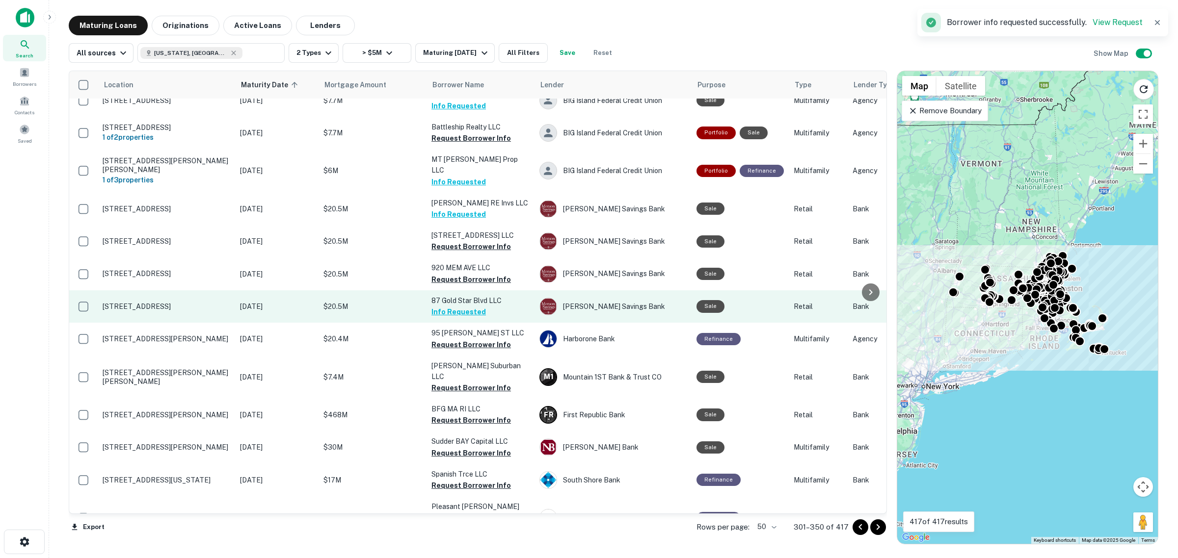
scroll to position [981, 0]
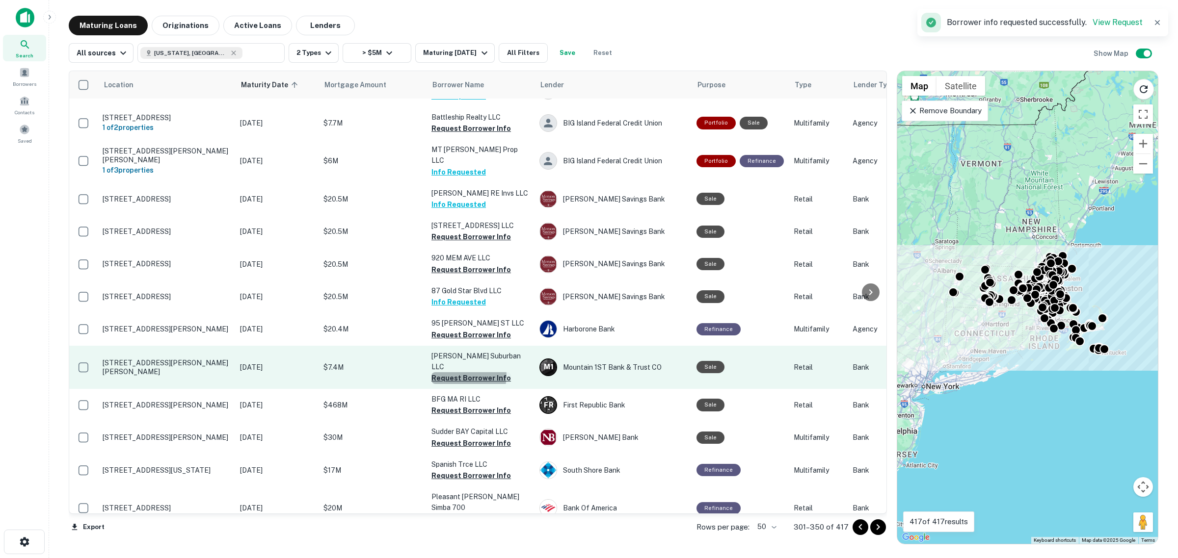
click at [466, 372] on button "Request Borrower Info" at bounding box center [470, 378] width 79 height 12
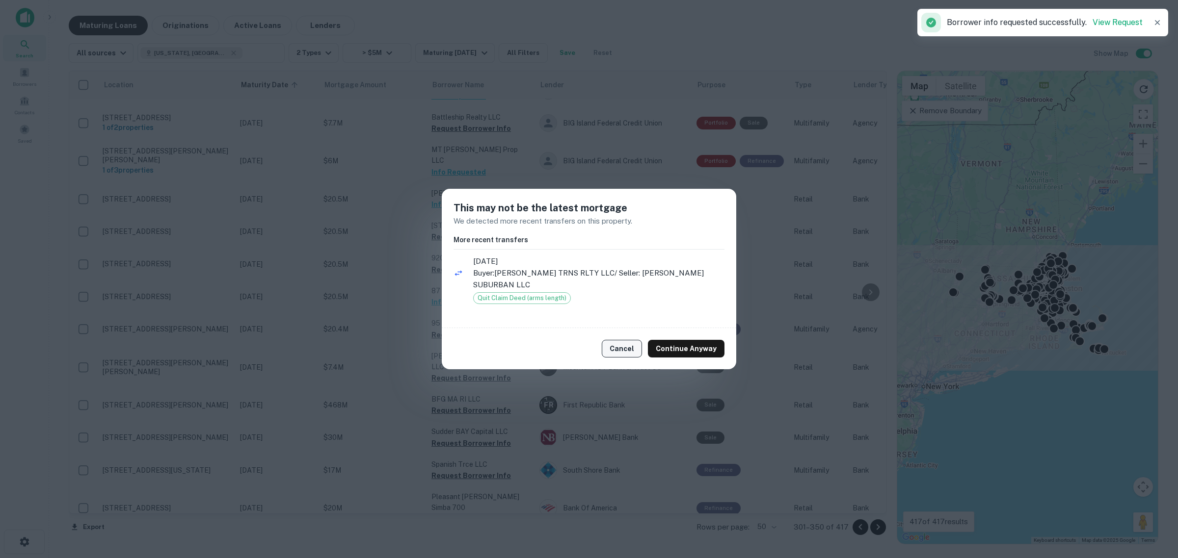
click at [616, 345] on button "Cancel" at bounding box center [622, 349] width 40 height 18
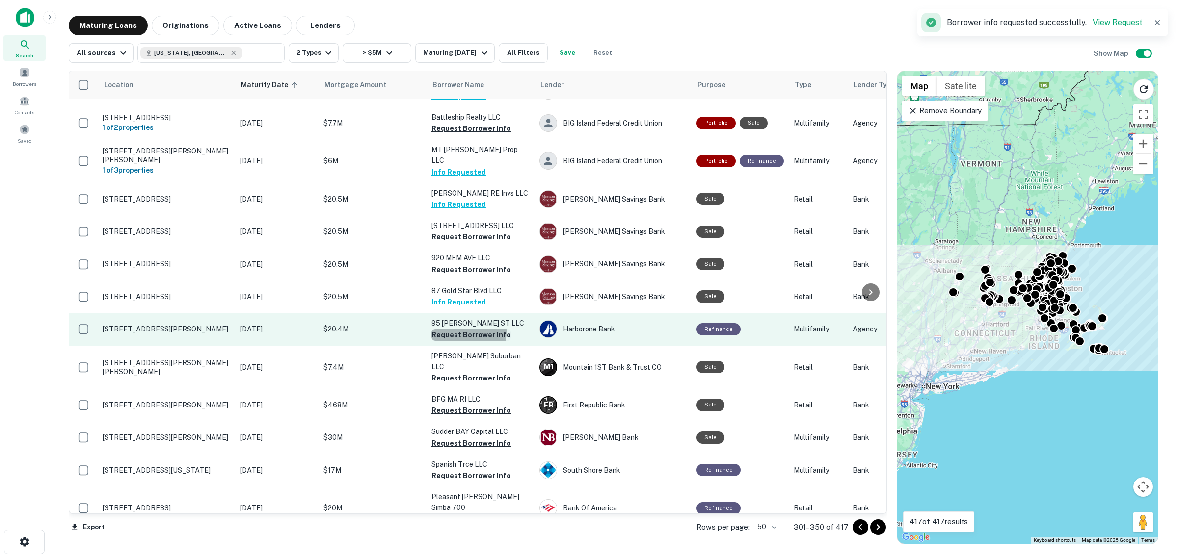
click at [459, 329] on button "Request Borrower Info" at bounding box center [470, 335] width 79 height 12
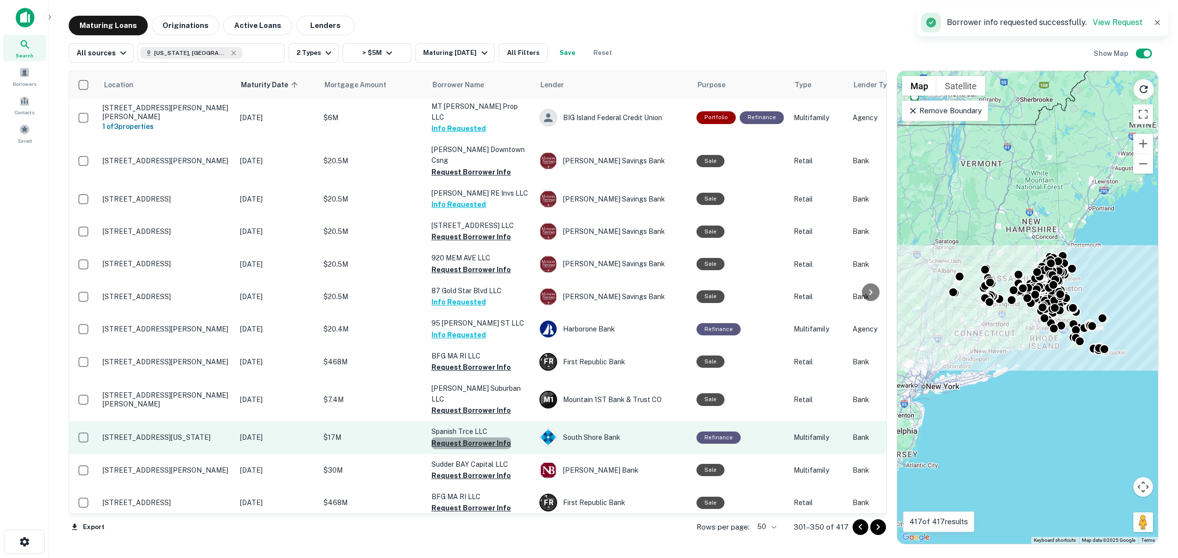
click at [479, 438] on button "Request Borrower Info" at bounding box center [470, 444] width 79 height 12
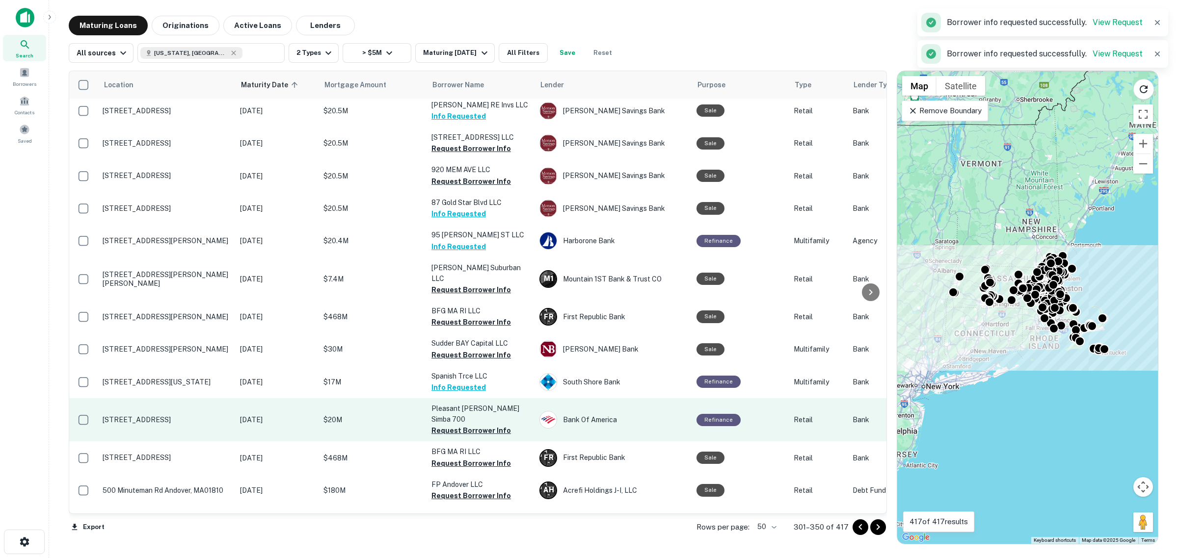
scroll to position [1104, 0]
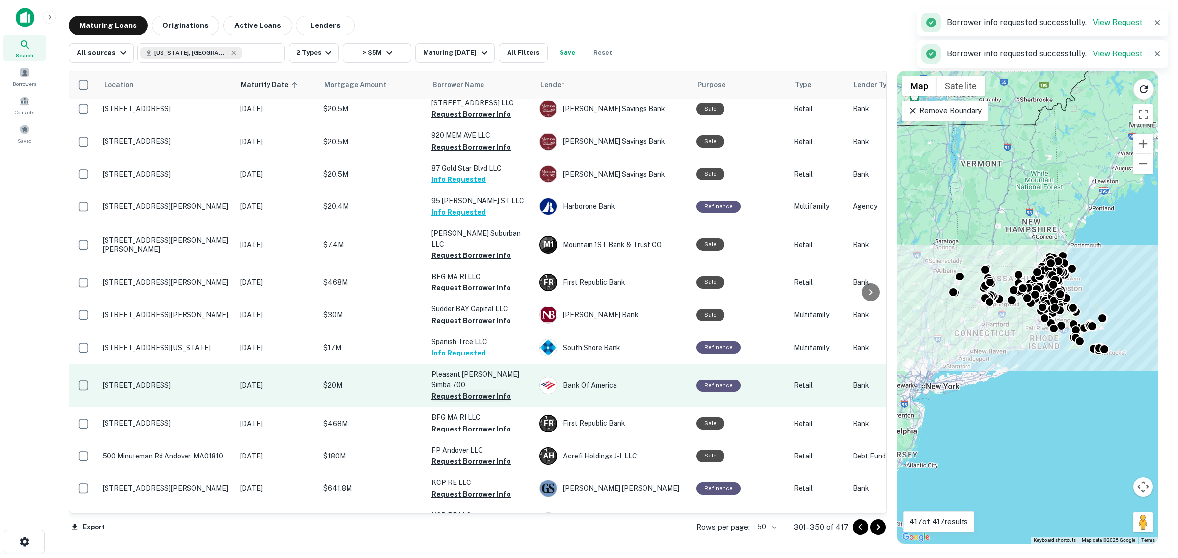
click at [474, 391] on button "Request Borrower Info" at bounding box center [470, 397] width 79 height 12
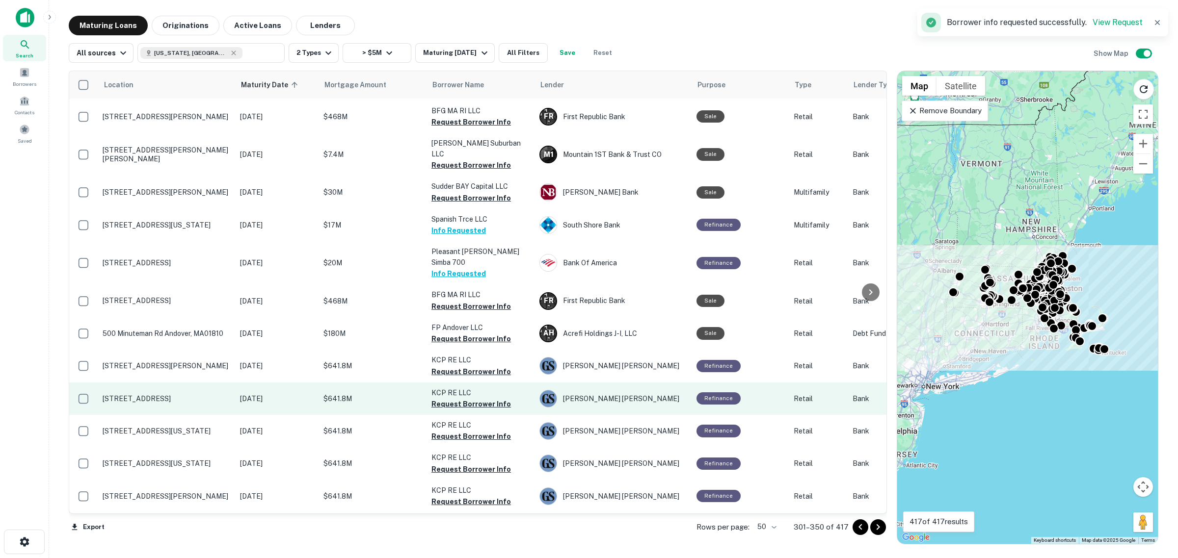
scroll to position [1227, 0]
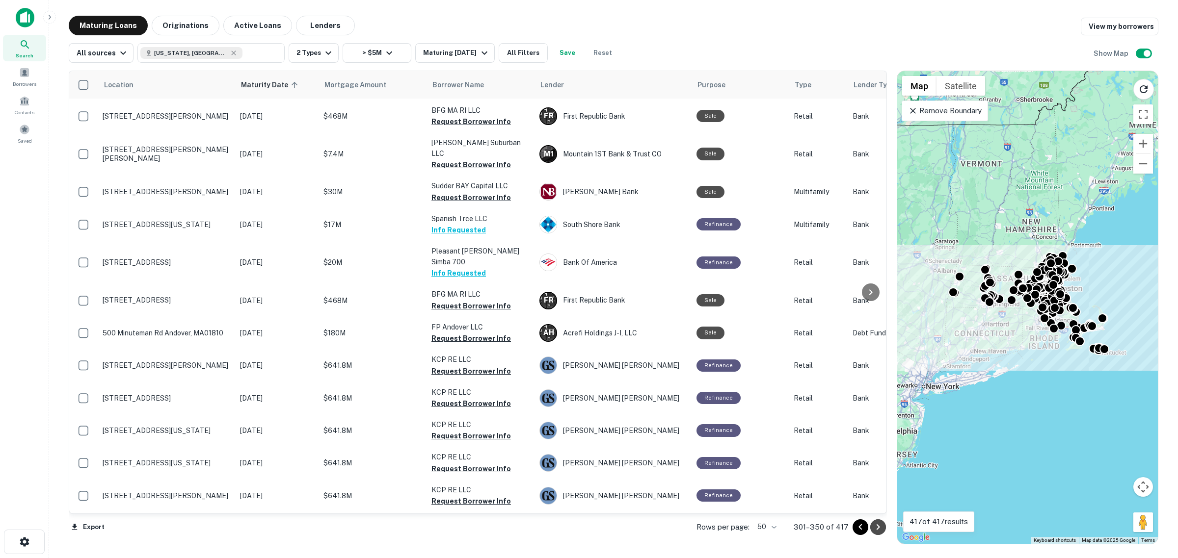
click at [877, 530] on icon "Go to next page" at bounding box center [878, 528] width 12 height 12
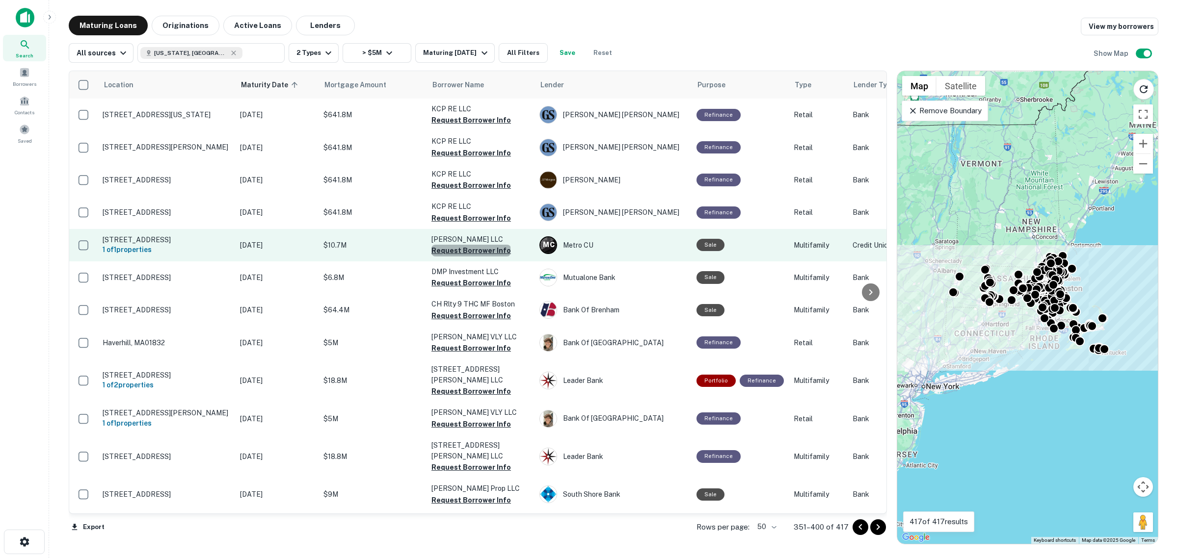
click at [470, 246] on button "Request Borrower Info" at bounding box center [470, 251] width 79 height 12
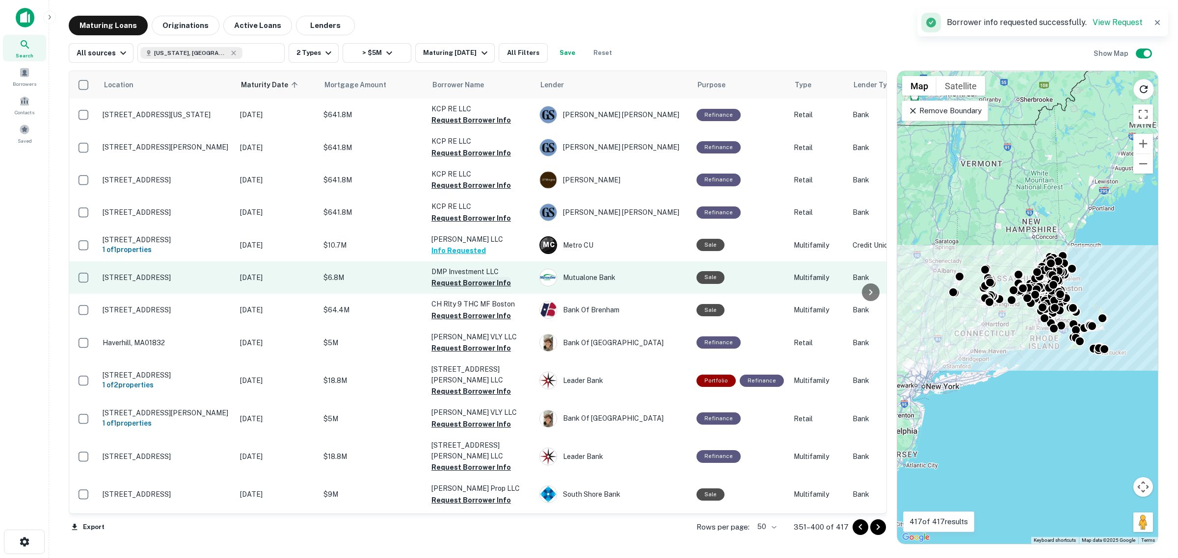
click at [481, 281] on button "Request Borrower Info" at bounding box center [470, 283] width 79 height 12
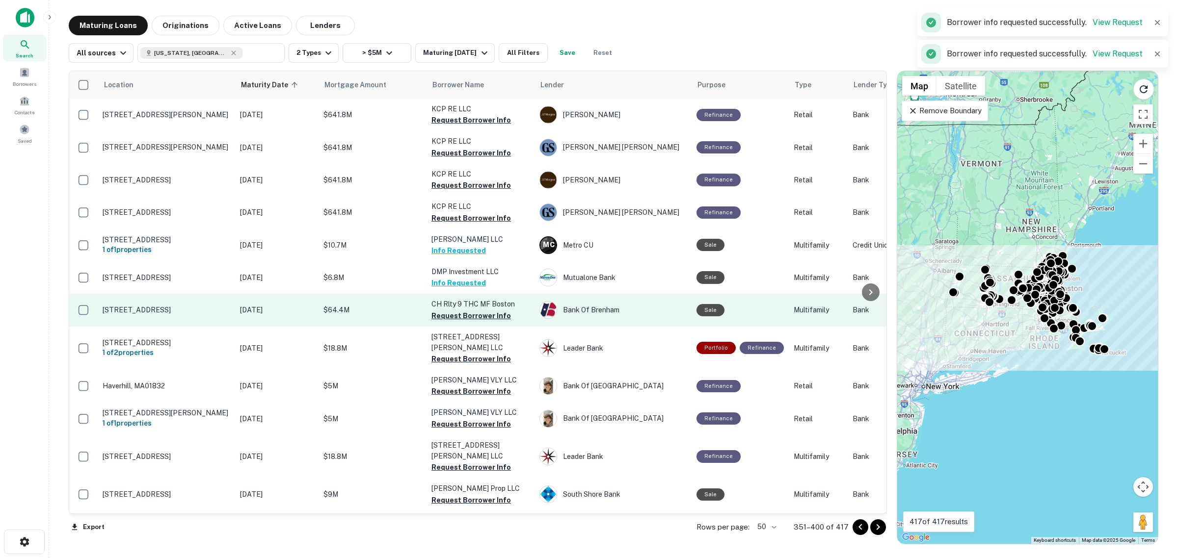
click at [476, 314] on button "Request Borrower Info" at bounding box center [470, 316] width 79 height 12
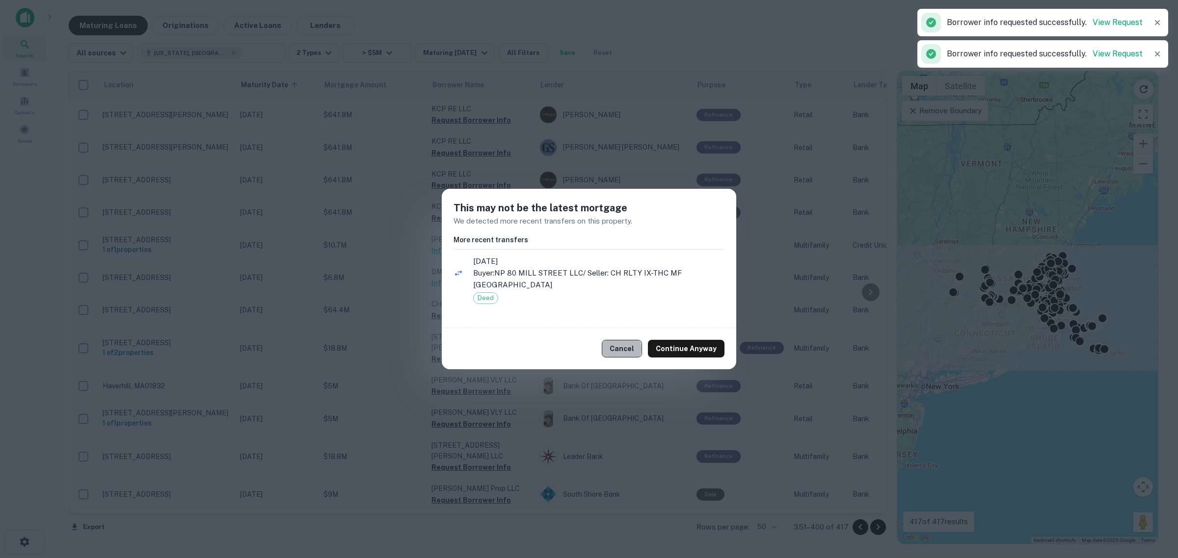
click at [622, 343] on button "Cancel" at bounding box center [622, 349] width 40 height 18
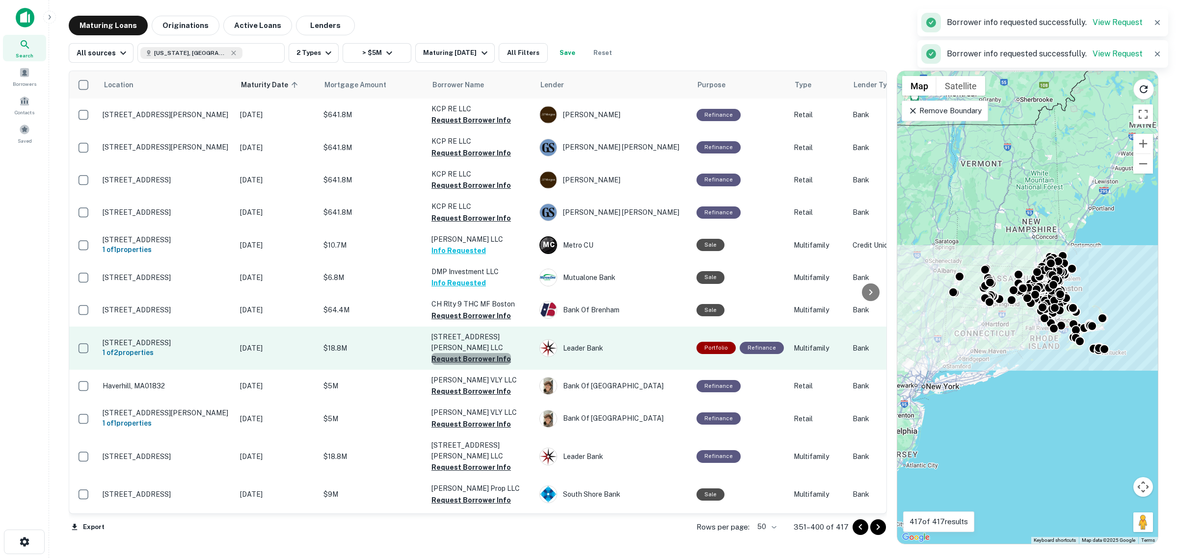
click at [479, 353] on button "Request Borrower Info" at bounding box center [470, 359] width 79 height 12
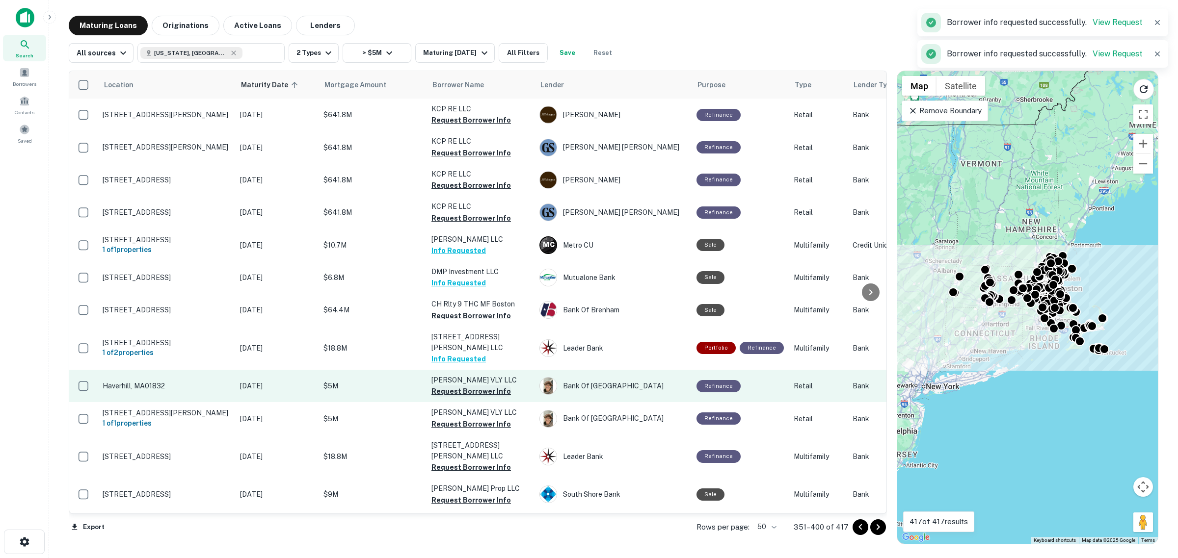
click at [486, 386] on button "Request Borrower Info" at bounding box center [470, 392] width 79 height 12
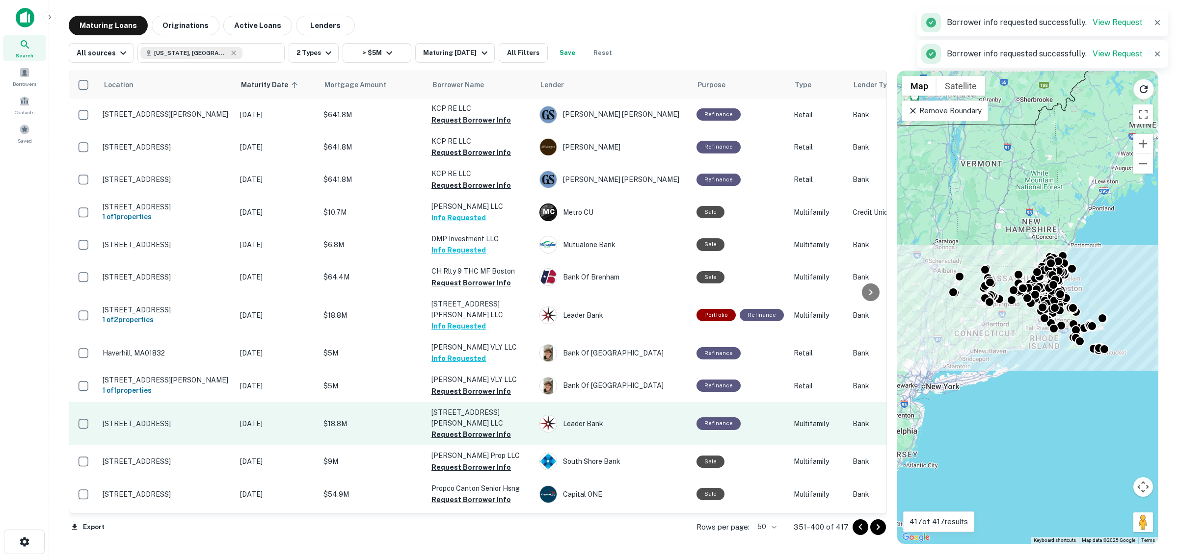
scroll to position [61, 0]
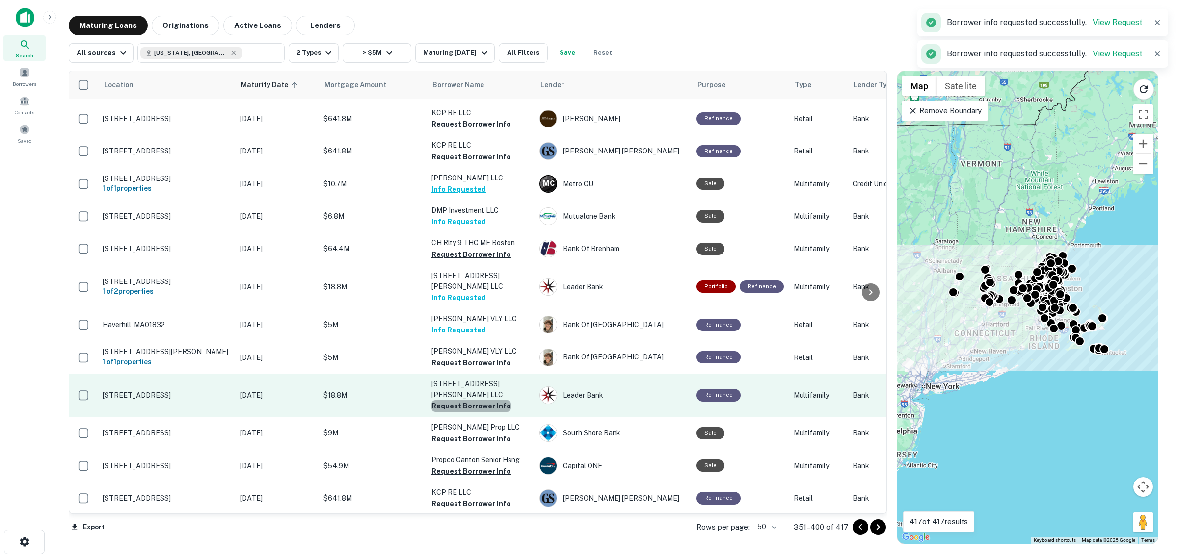
click at [475, 400] on button "Request Borrower Info" at bounding box center [470, 406] width 79 height 12
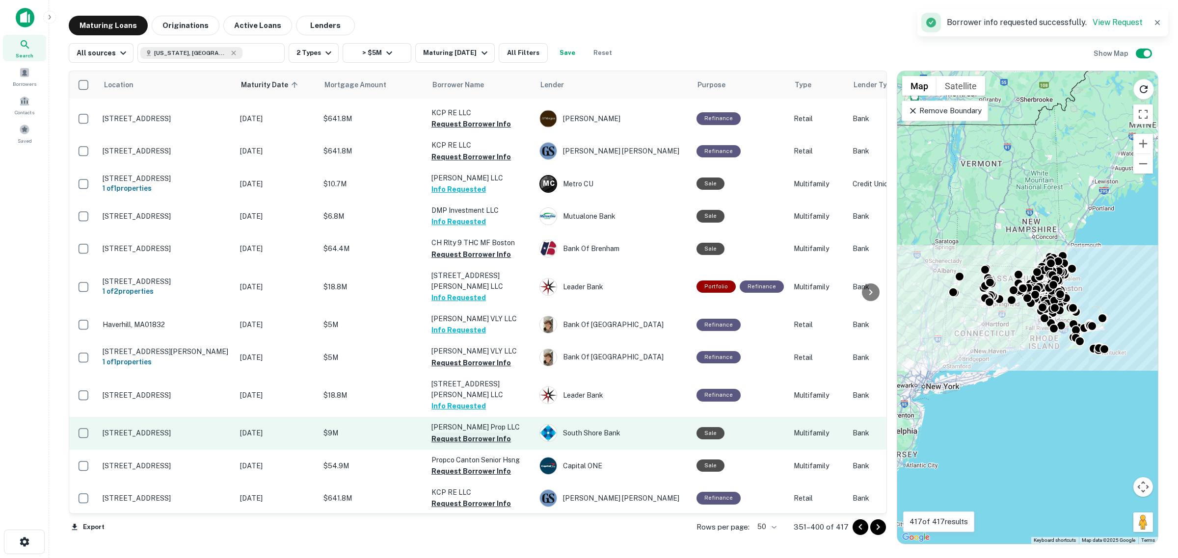
click at [464, 433] on button "Request Borrower Info" at bounding box center [470, 439] width 79 height 12
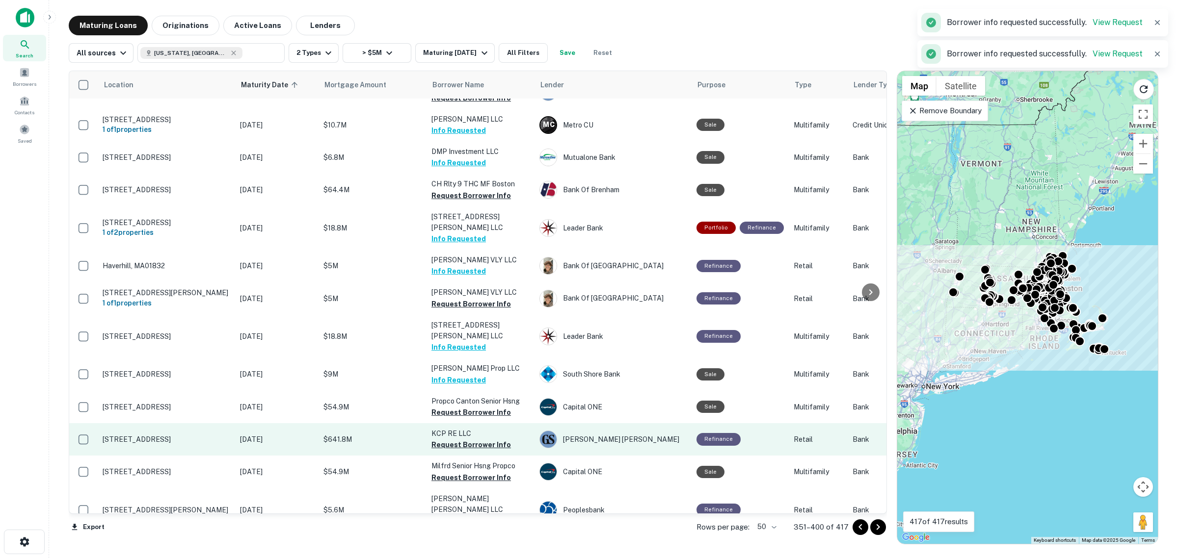
scroll to position [123, 0]
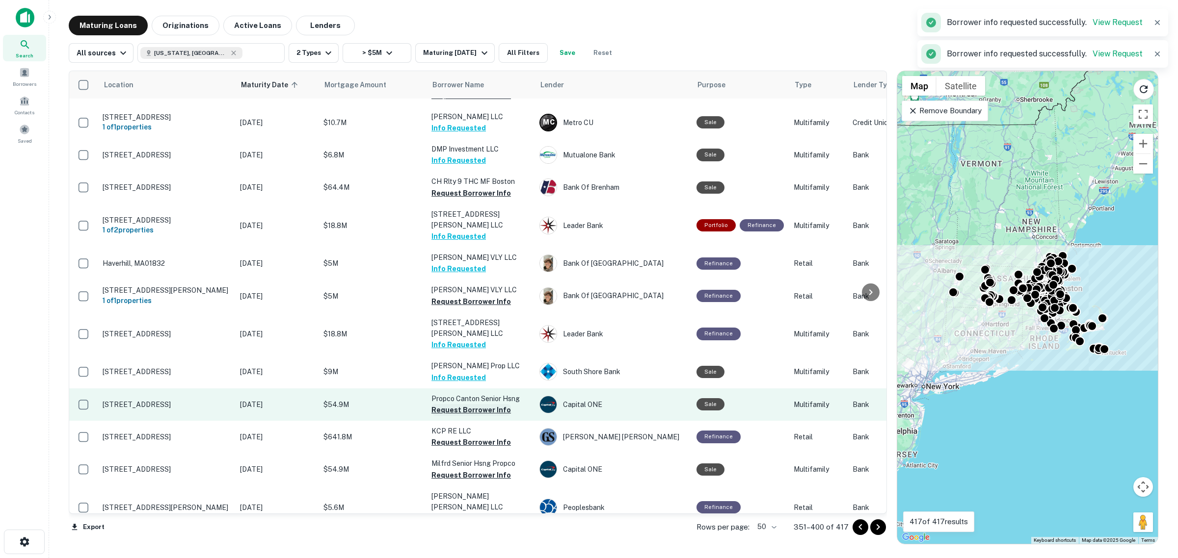
click at [464, 404] on button "Request Borrower Info" at bounding box center [470, 410] width 79 height 12
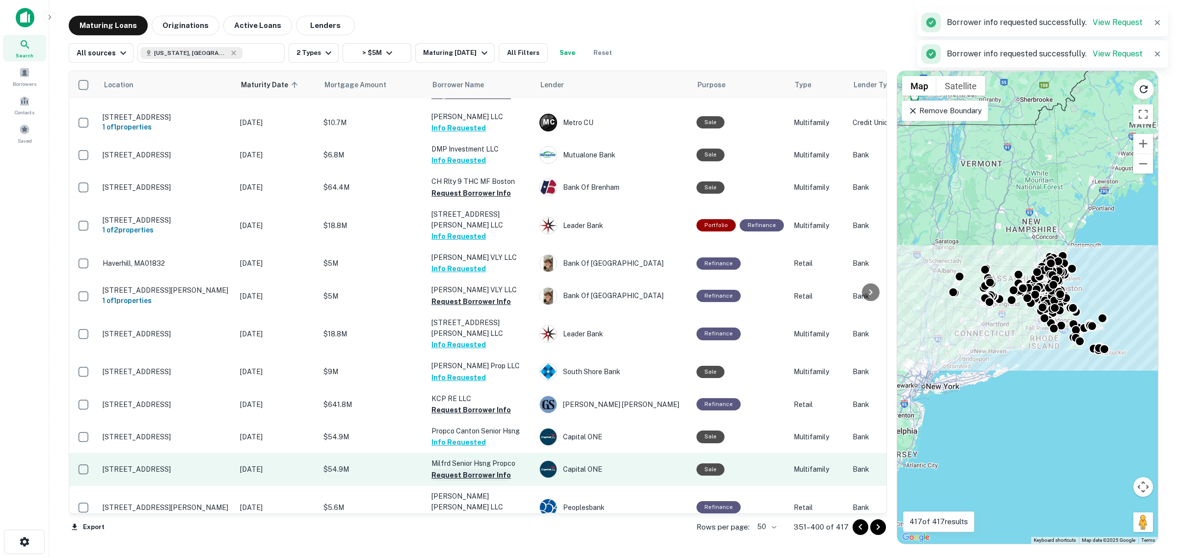
click at [472, 470] on button "Request Borrower Info" at bounding box center [470, 476] width 79 height 12
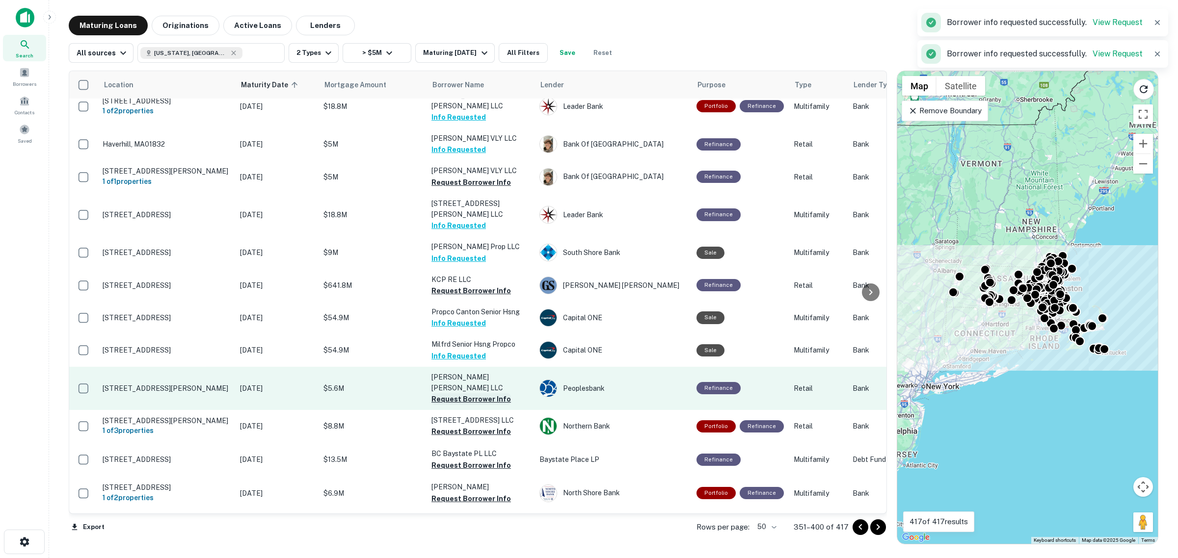
scroll to position [245, 0]
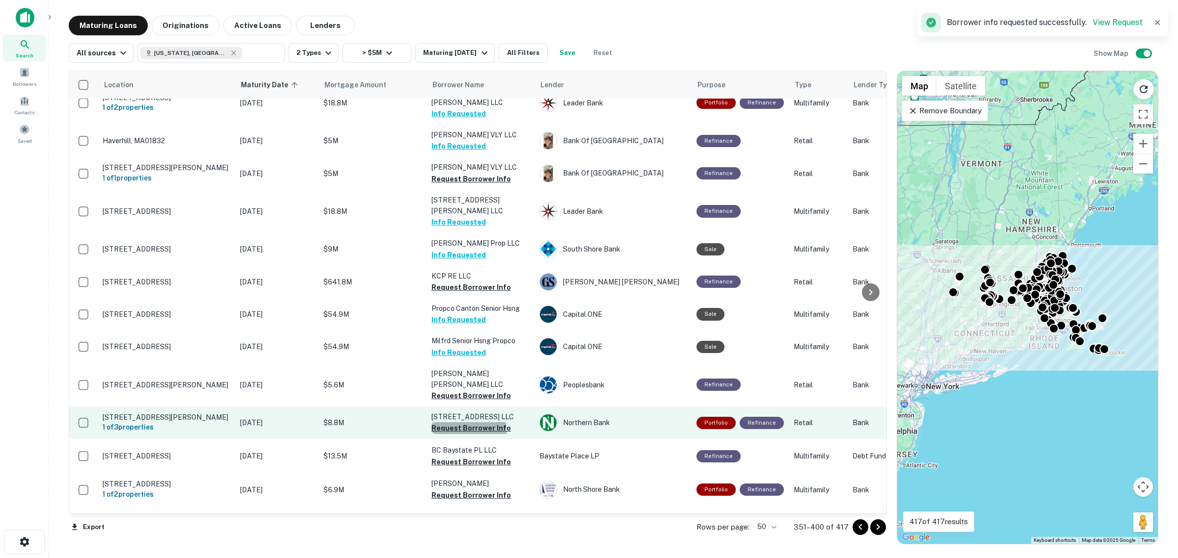
click at [466, 422] on button "Request Borrower Info" at bounding box center [470, 428] width 79 height 12
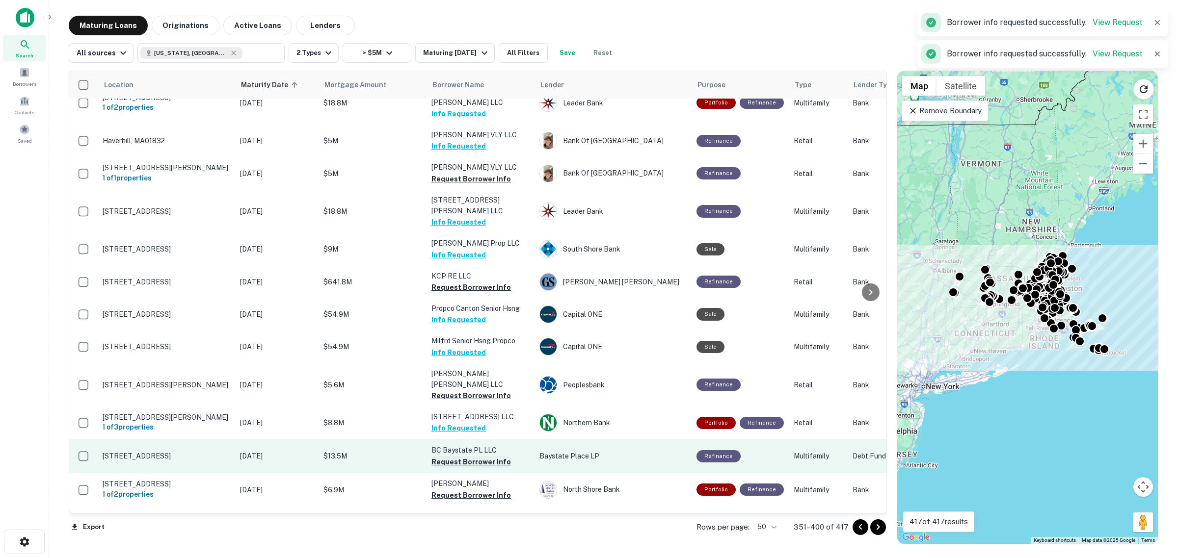
click at [474, 456] on button "Request Borrower Info" at bounding box center [470, 462] width 79 height 12
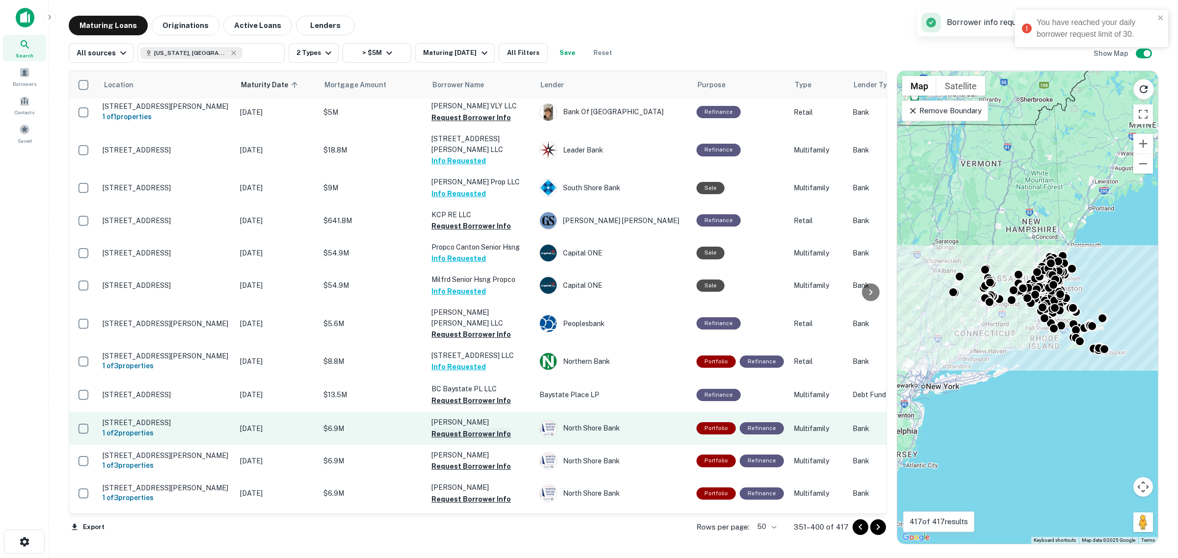
click at [472, 428] on button "Request Borrower Info" at bounding box center [470, 434] width 79 height 12
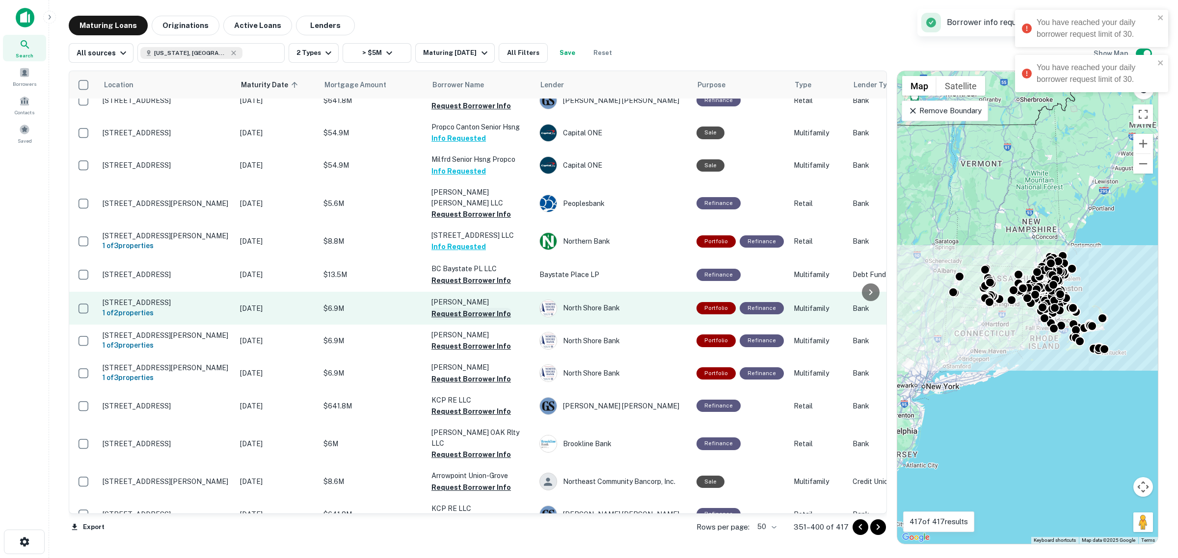
scroll to position [429, 0]
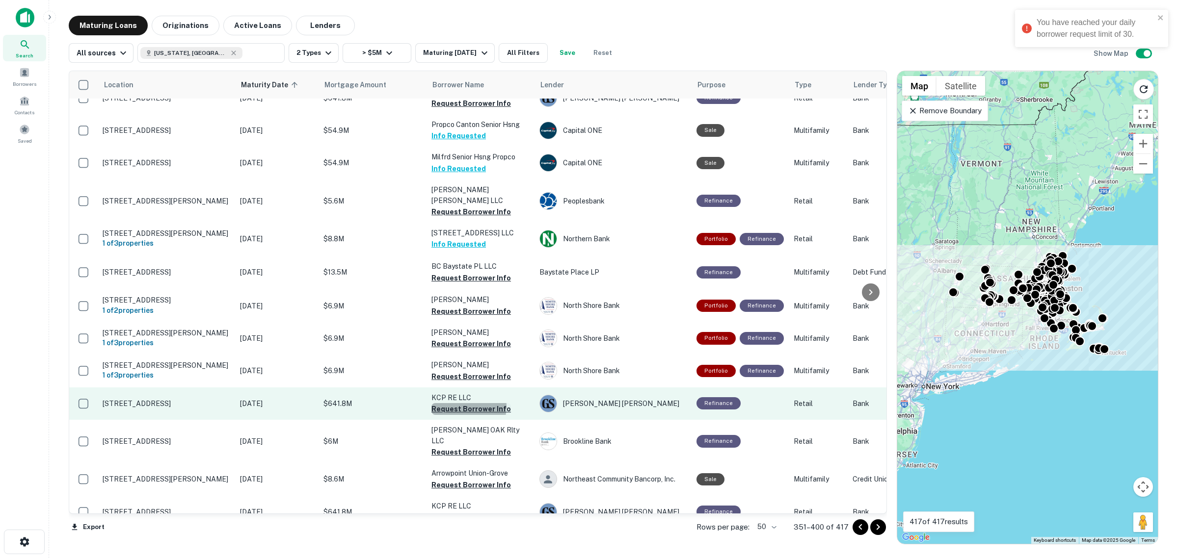
click at [462, 403] on button "Request Borrower Info" at bounding box center [470, 409] width 79 height 12
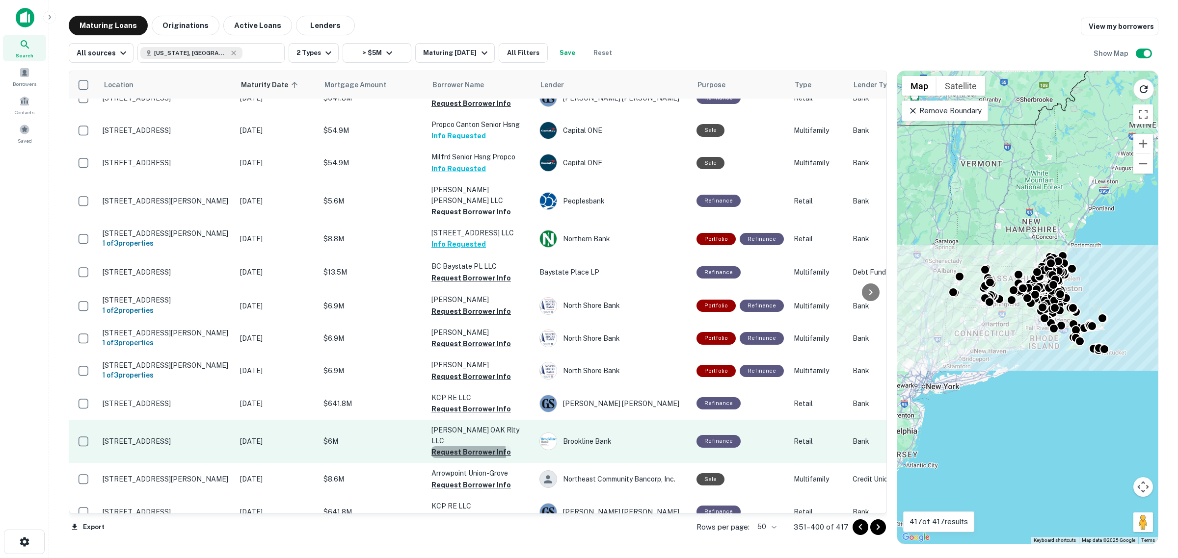
click at [457, 447] on button "Request Borrower Info" at bounding box center [470, 453] width 79 height 12
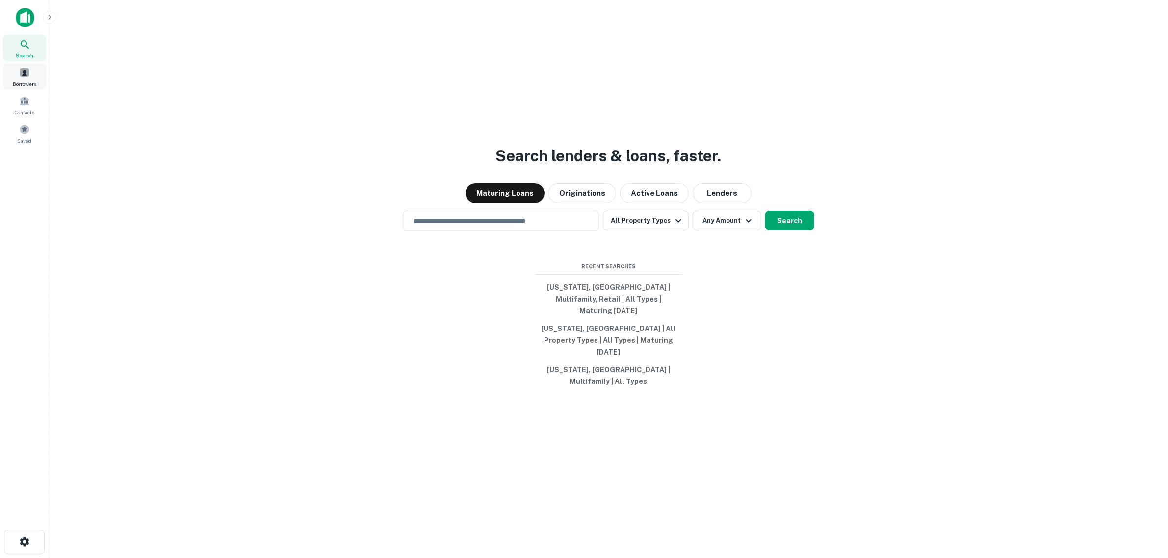
click at [32, 75] on div "Borrowers" at bounding box center [24, 76] width 43 height 26
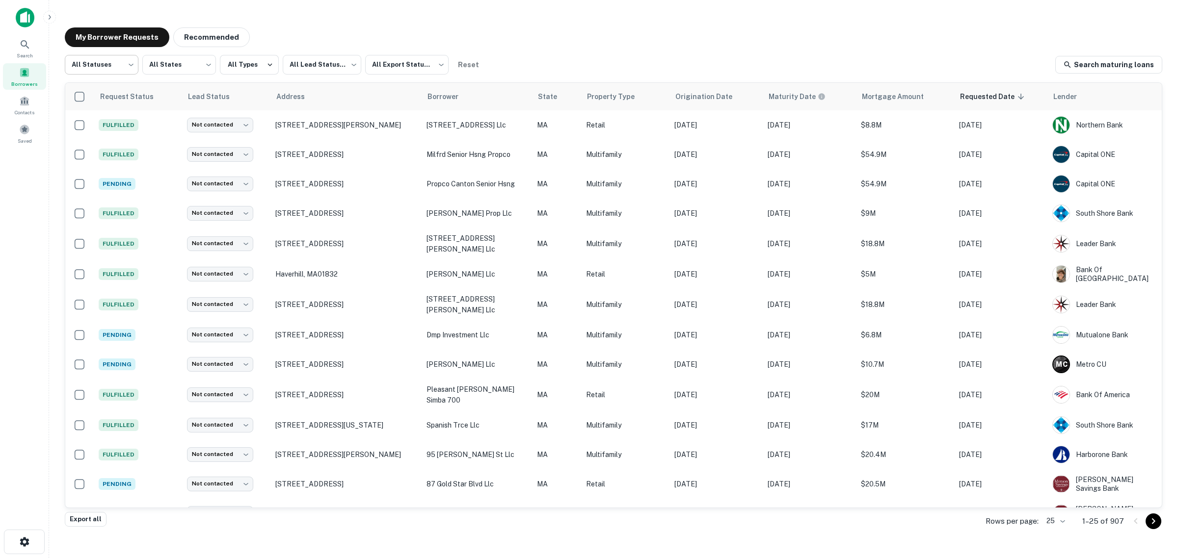
click at [123, 60] on body "Search Borrowers Contacts Saved My Borrower Requests Recommended All Statuses *…" at bounding box center [589, 279] width 1178 height 558
click at [573, 24] on div at bounding box center [589, 279] width 1178 height 558
click at [128, 62] on body "Search Borrowers Contacts Saved My Borrower Requests Recommended All Statuses *…" at bounding box center [589, 279] width 1178 height 558
click at [109, 109] on li "Processing" at bounding box center [102, 108] width 74 height 18
type input "**********"
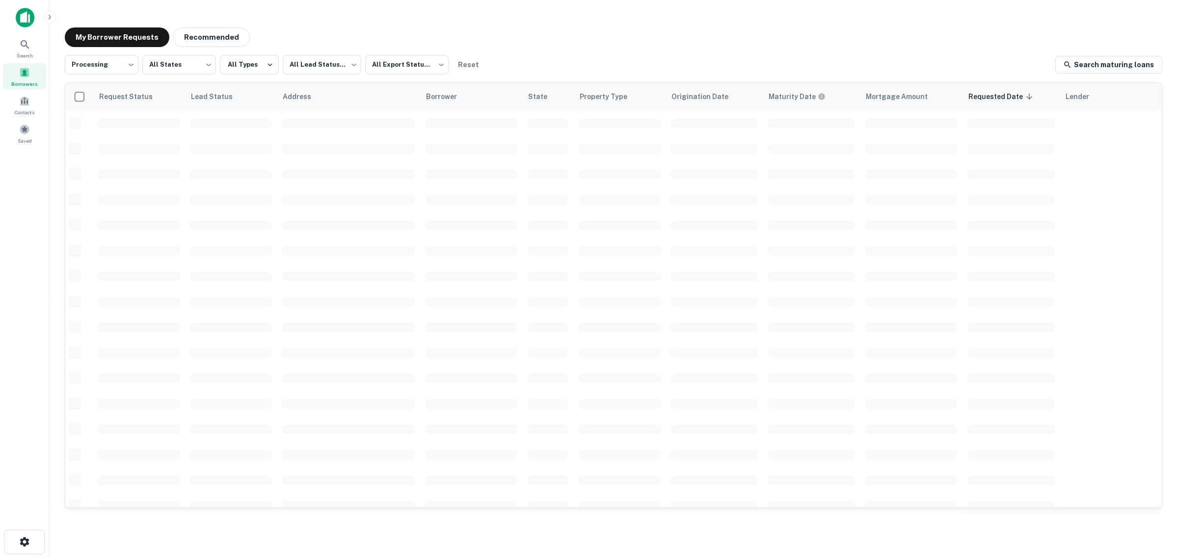
click at [178, 62] on body "**********" at bounding box center [589, 279] width 1178 height 558
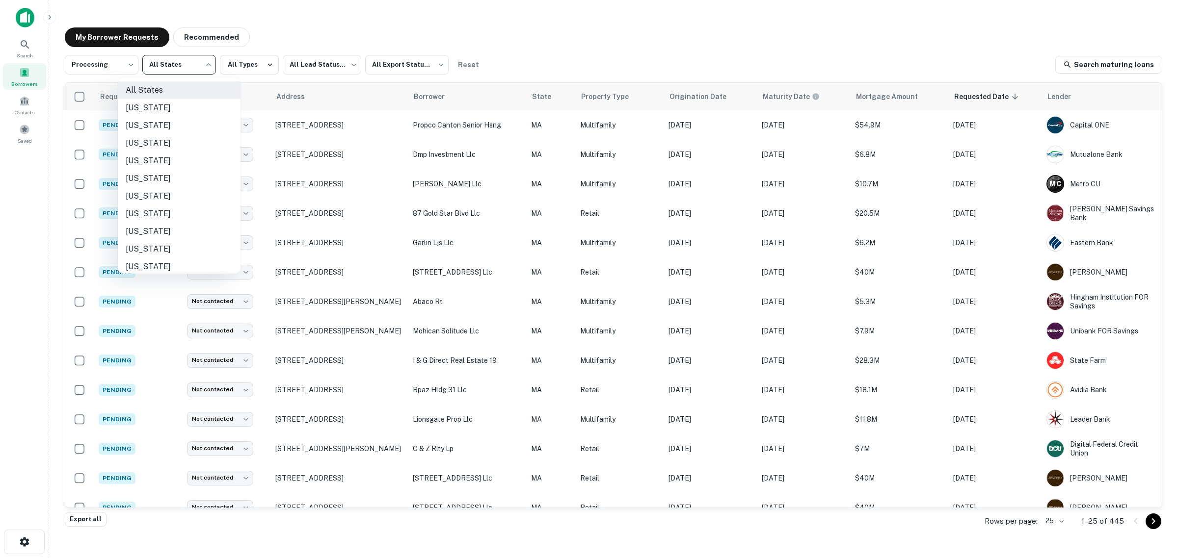
click at [178, 62] on div at bounding box center [589, 279] width 1178 height 558
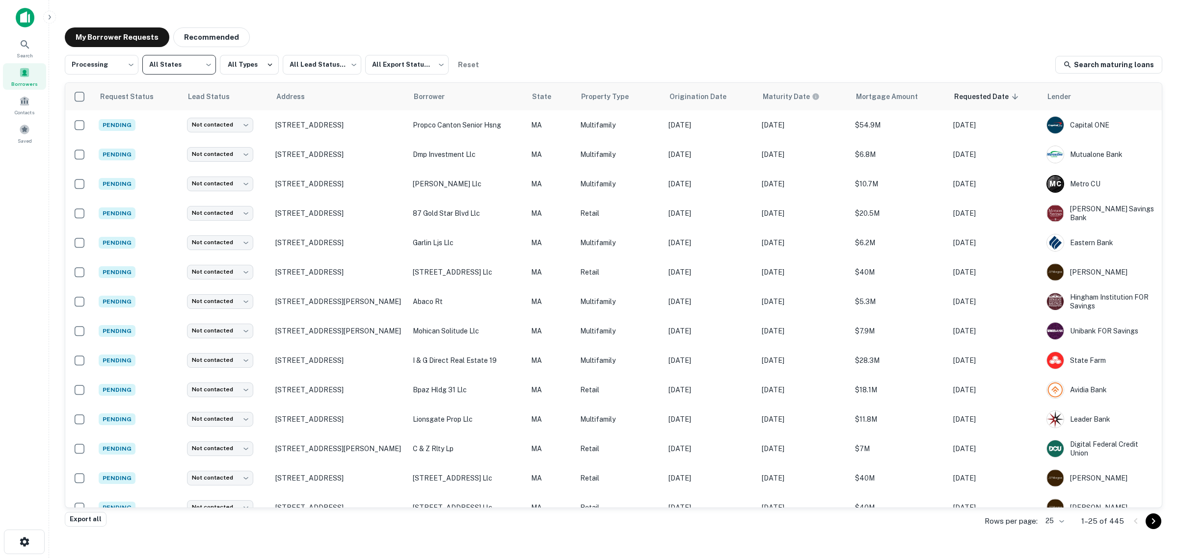
click at [178, 62] on body "**********" at bounding box center [589, 279] width 1178 height 558
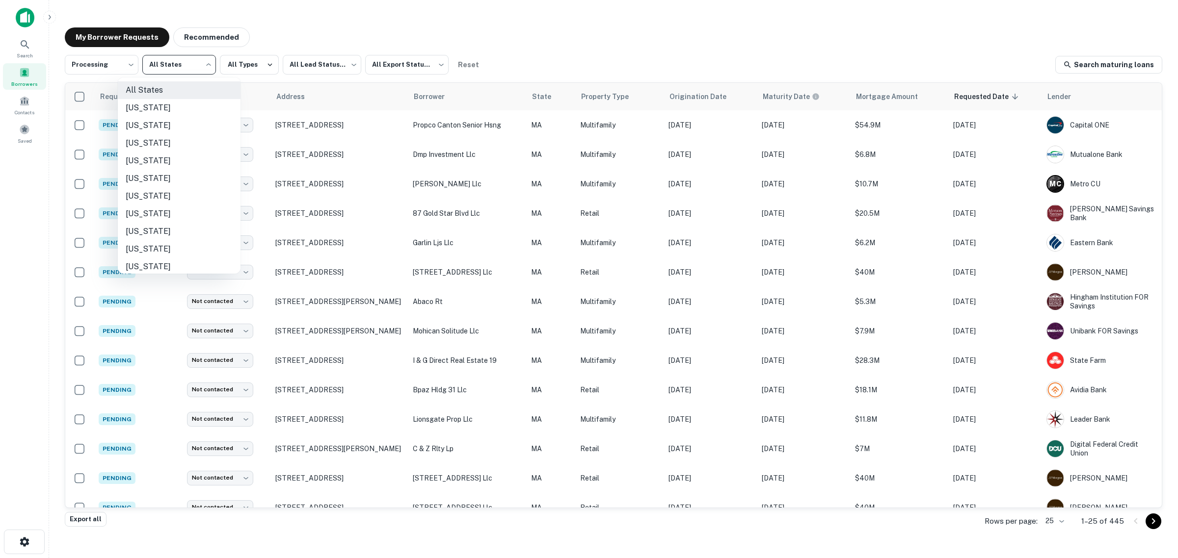
click at [160, 210] on li "[US_STATE]" at bounding box center [179, 214] width 123 height 18
type input "**"
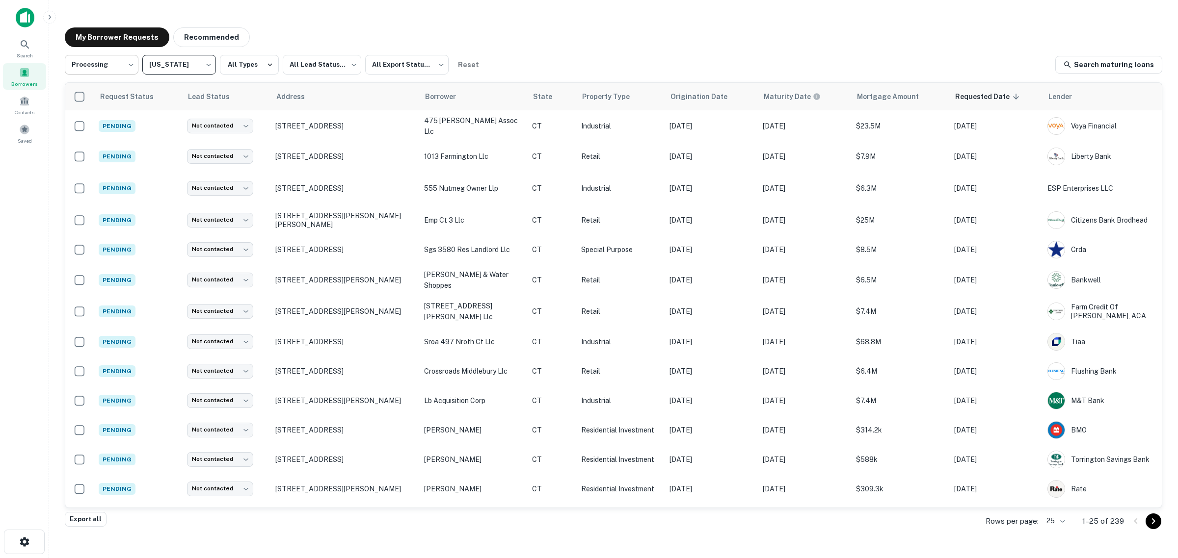
click at [96, 62] on body "**********" at bounding box center [589, 279] width 1178 height 558
click at [106, 120] on li "Fulfilled" at bounding box center [102, 126] width 74 height 18
type input "*********"
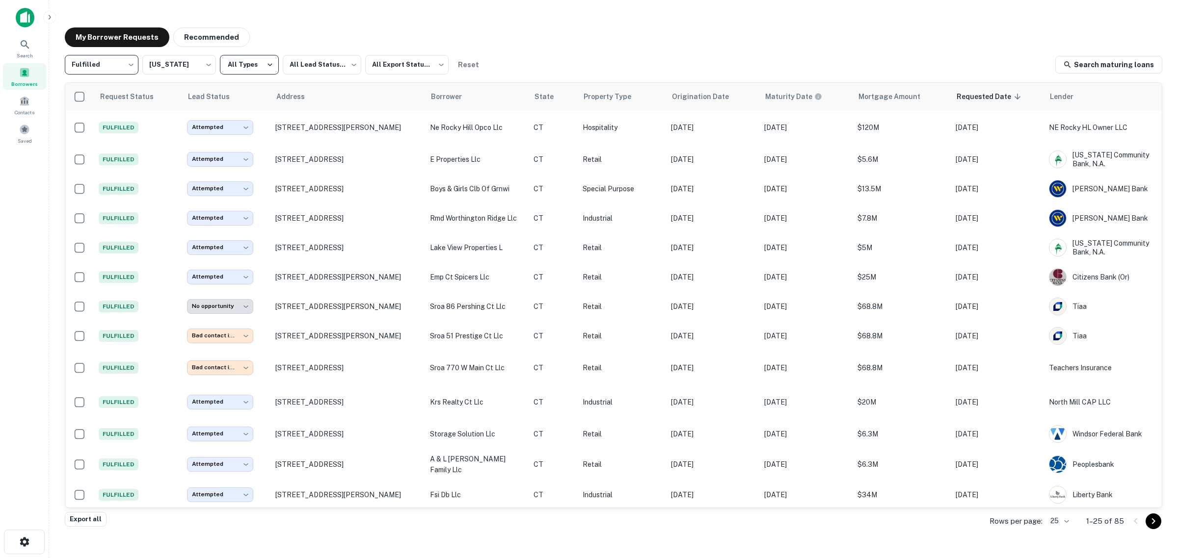
click at [239, 60] on button "All Types" at bounding box center [249, 65] width 59 height 20
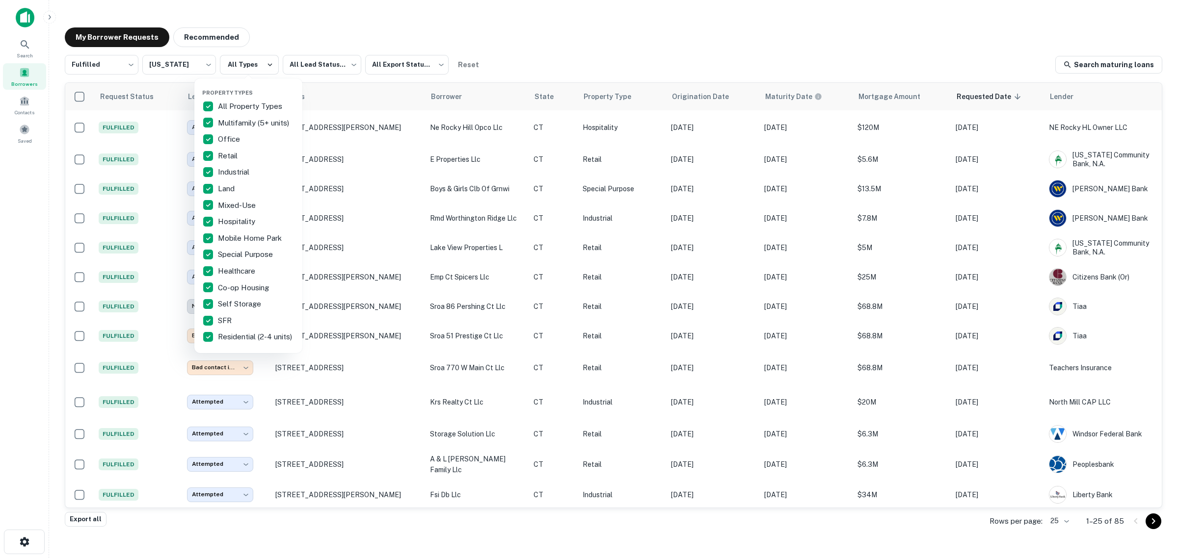
click at [298, 58] on div at bounding box center [589, 279] width 1178 height 558
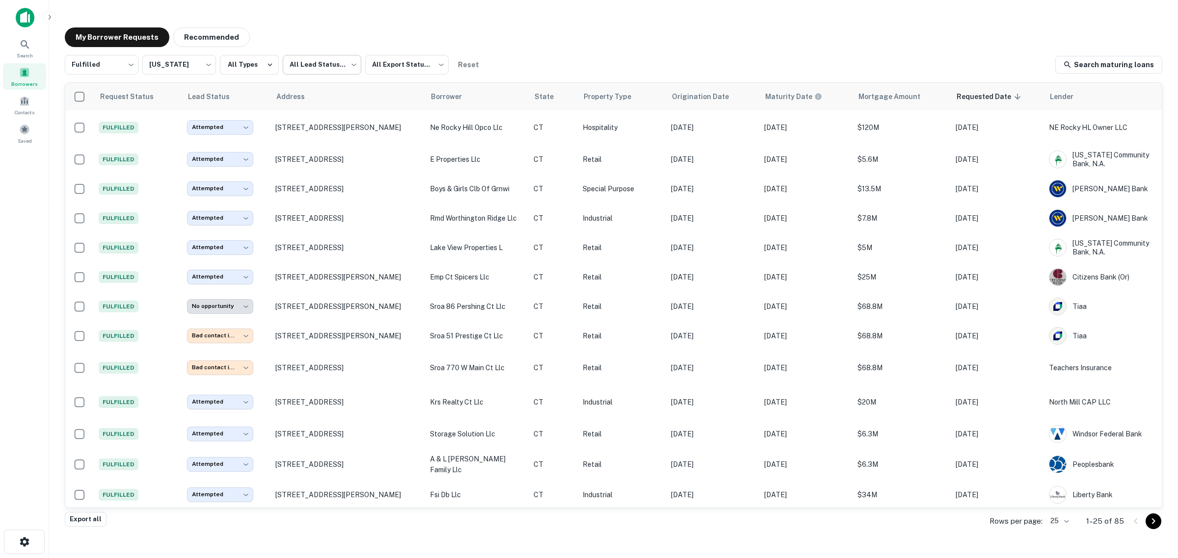
click at [301, 60] on body "Search Borrowers Contacts Saved My Borrower Requests Recommended Fulfilled ****…" at bounding box center [589, 279] width 1178 height 558
click at [300, 124] on li "Attempted" at bounding box center [320, 126] width 81 height 18
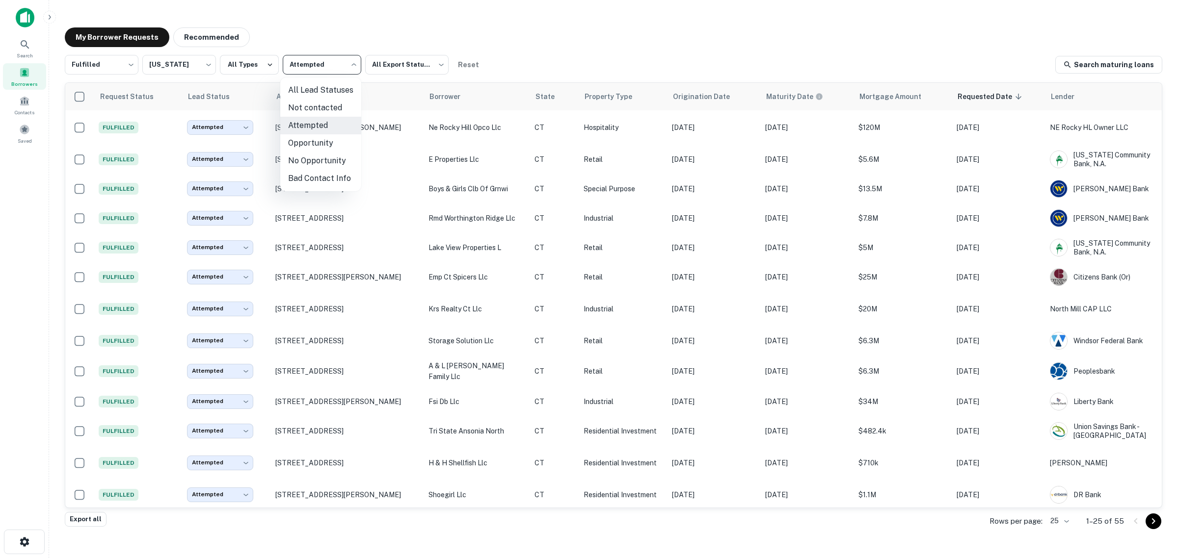
click at [335, 69] on body "Search Borrowers Contacts Saved My Borrower Requests Recommended Fulfilled ****…" at bounding box center [589, 279] width 1178 height 558
click at [320, 138] on li "Opportunity" at bounding box center [320, 143] width 81 height 18
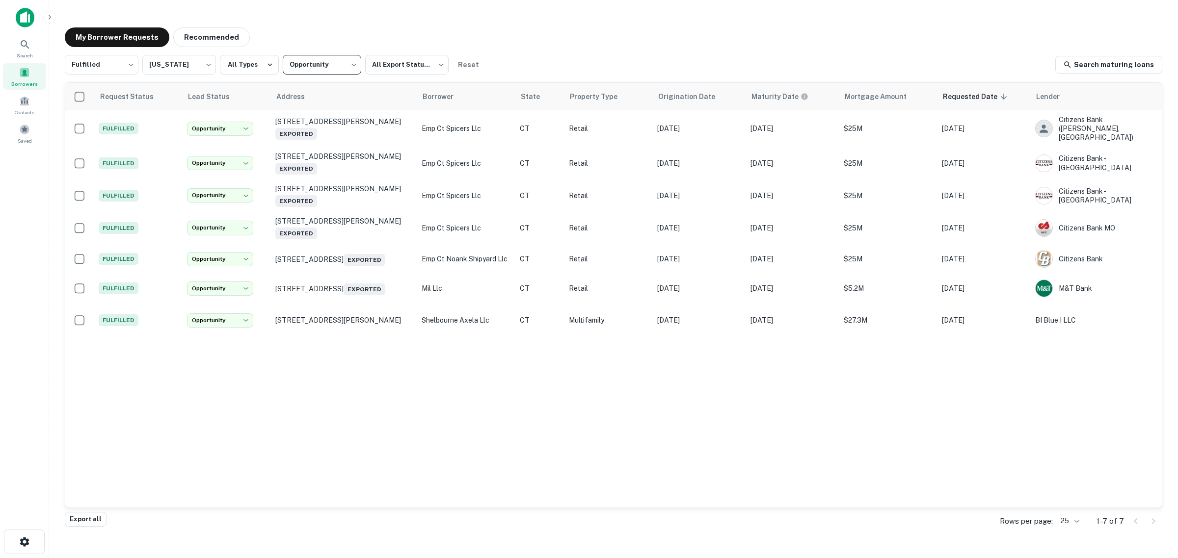
click at [308, 65] on body "**********" at bounding box center [589, 279] width 1178 height 558
click at [308, 123] on li "Attempted" at bounding box center [320, 126] width 81 height 18
type input "*********"
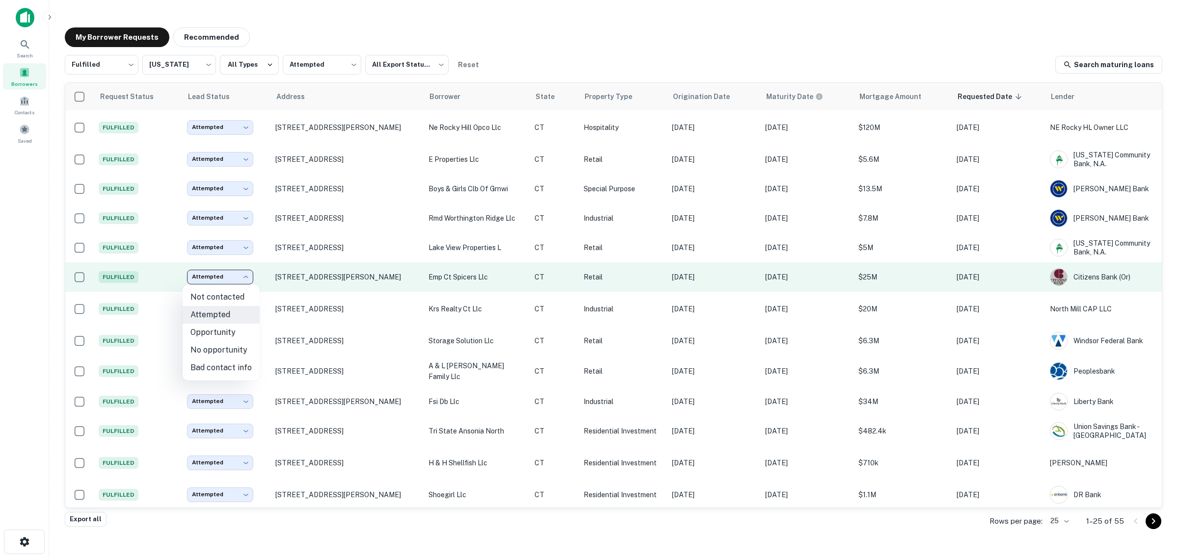
click at [245, 278] on body "Search Borrowers Contacts Saved My Borrower Requests Recommended Fulfilled ****…" at bounding box center [589, 279] width 1178 height 558
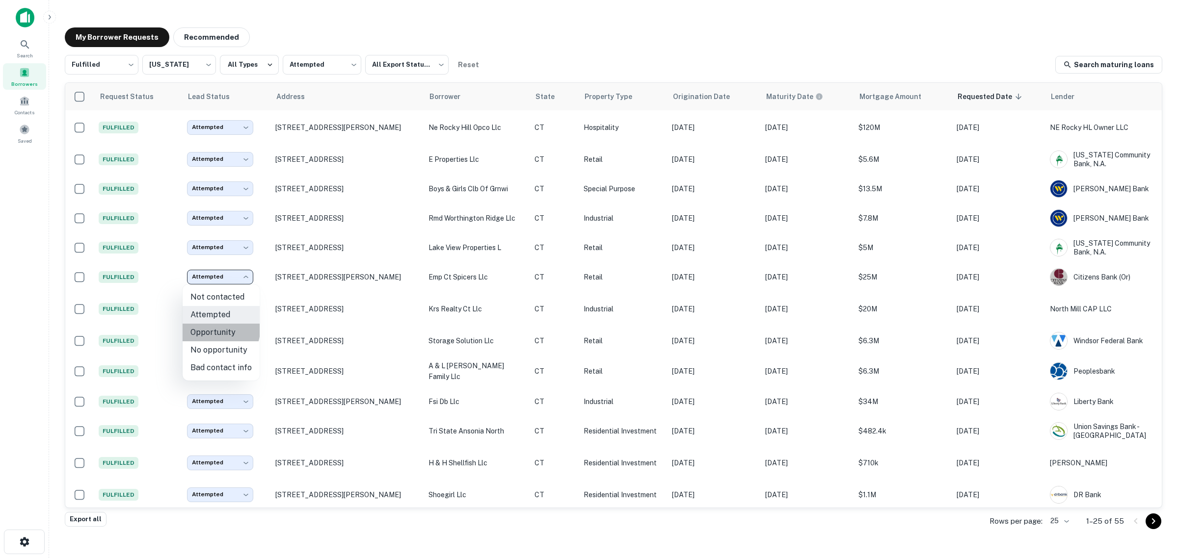
click at [220, 330] on li "Opportunity" at bounding box center [221, 333] width 77 height 18
type input "**********"
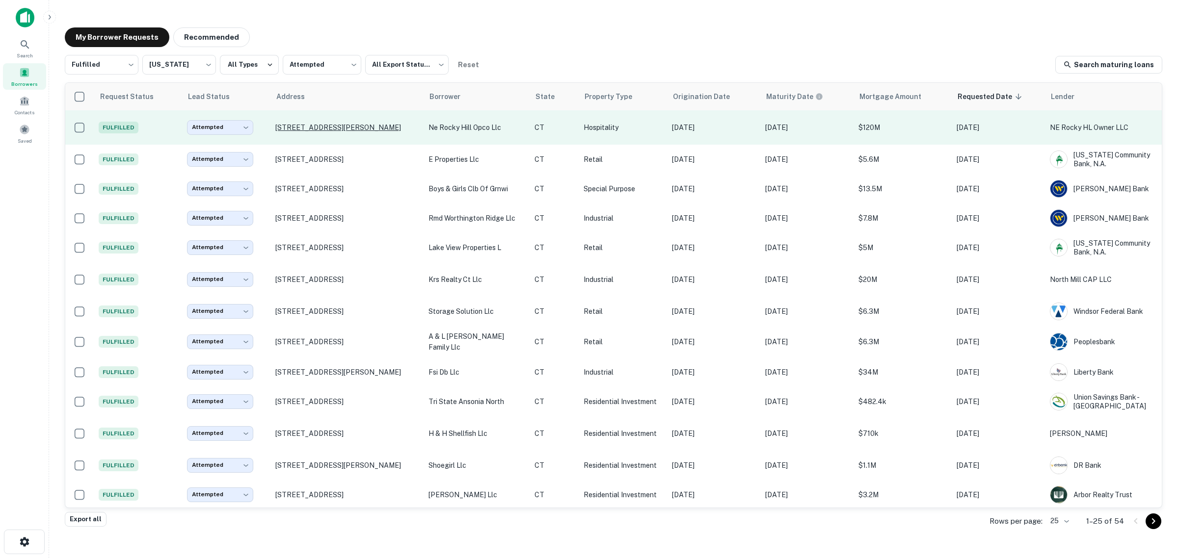
click at [298, 126] on p "[STREET_ADDRESS][PERSON_NAME]" at bounding box center [346, 127] width 143 height 9
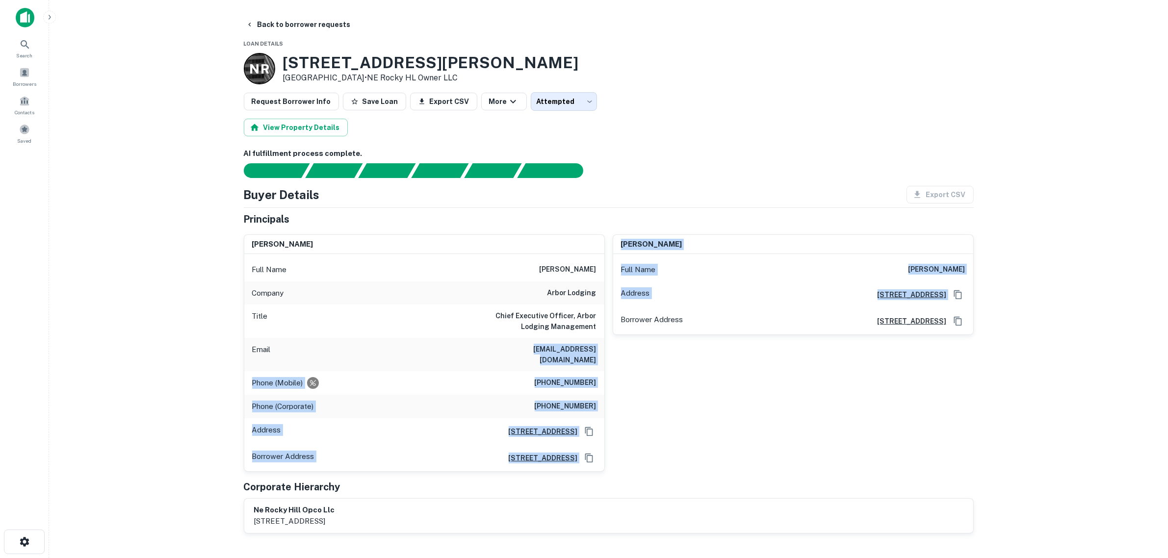
drag, startPoint x: 480, startPoint y: 356, endPoint x: 622, endPoint y: 354, distance: 141.8
click at [622, 354] on div "[PERSON_NAME] Full Name [PERSON_NAME] Company arbor lodging Title Chief Executi…" at bounding box center [605, 349] width 738 height 245
click at [602, 358] on div "Email [EMAIL_ADDRESS][DOMAIN_NAME]" at bounding box center [424, 354] width 360 height 33
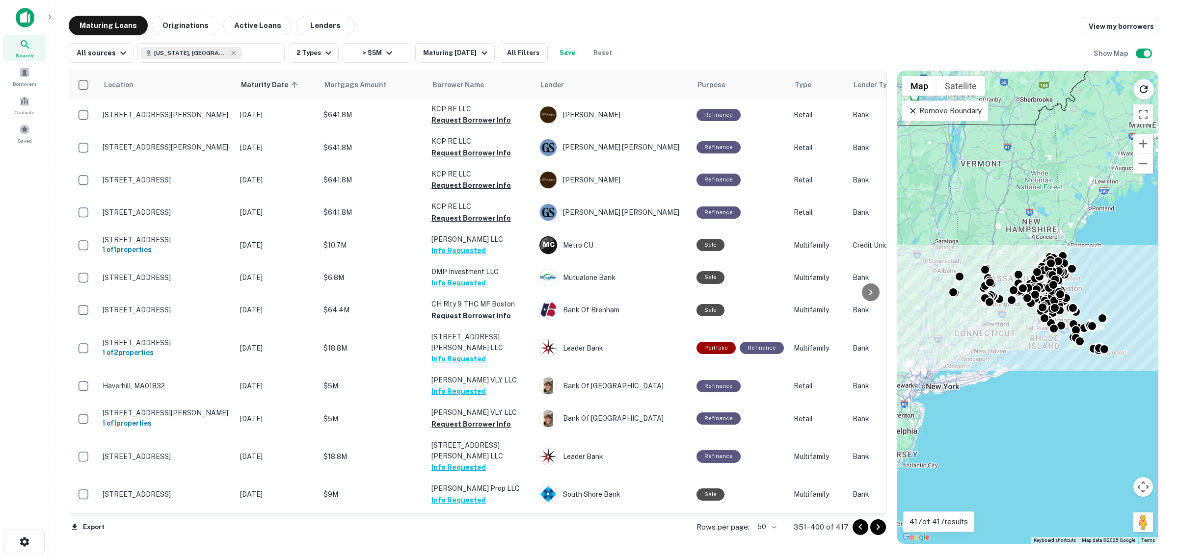
scroll to position [429, 0]
